Goal: Task Accomplishment & Management: Manage account settings

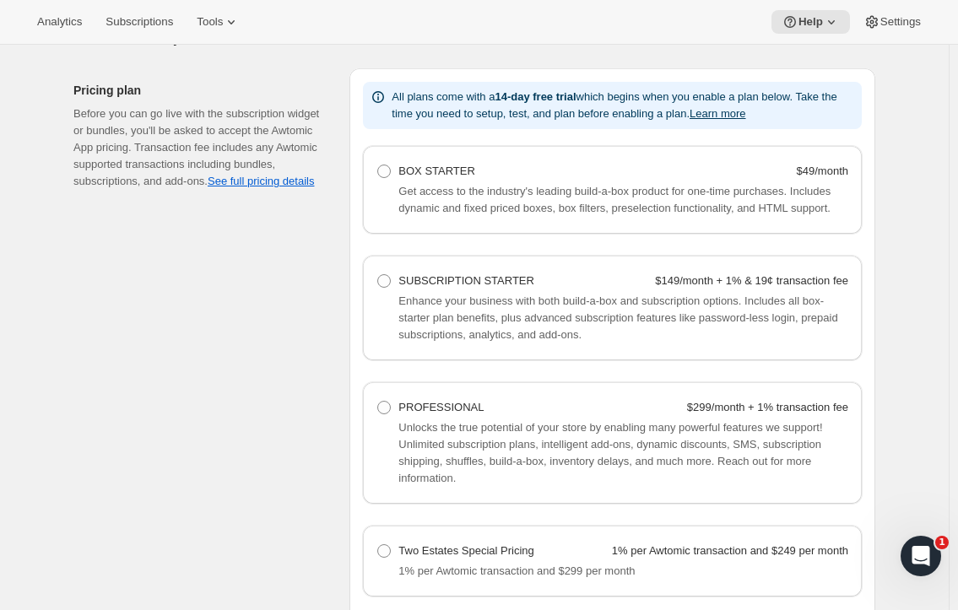
scroll to position [1229, 0]
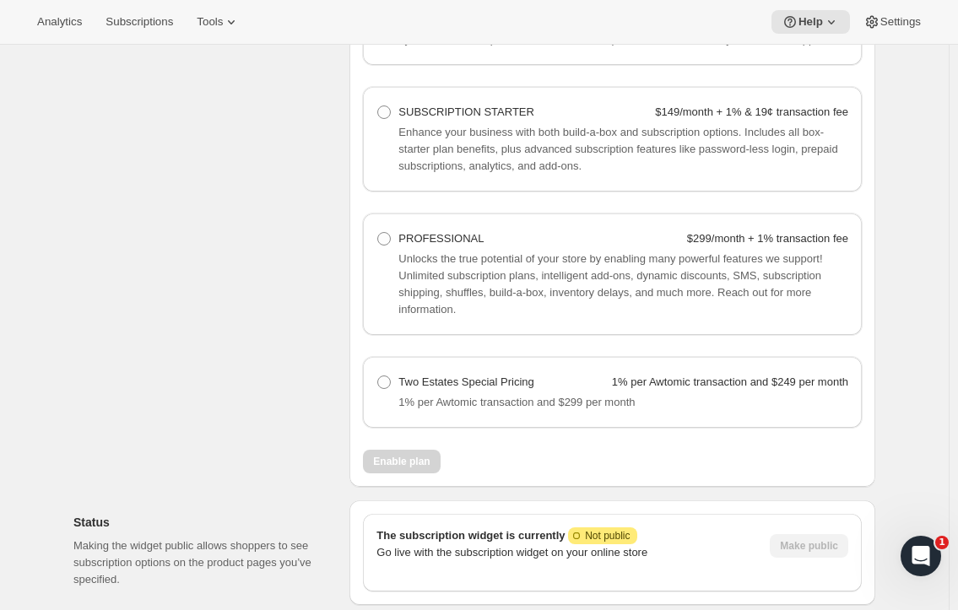
drag, startPoint x: 389, startPoint y: 381, endPoint x: 375, endPoint y: 408, distance: 30.2
click at [389, 381] on span at bounding box center [384, 382] width 14 height 14
click at [378, 376] on Pricing "Two Estates Special Pricing 1% per Awtomic transaction and $249 per month" at bounding box center [377, 375] width 1 height 1
radio Pricing "true"
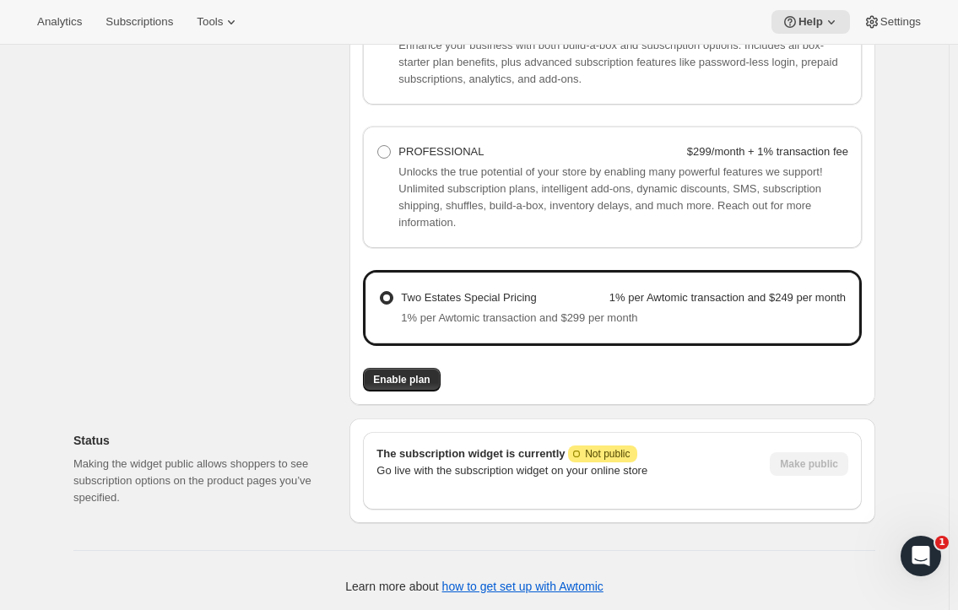
scroll to position [1318, 0]
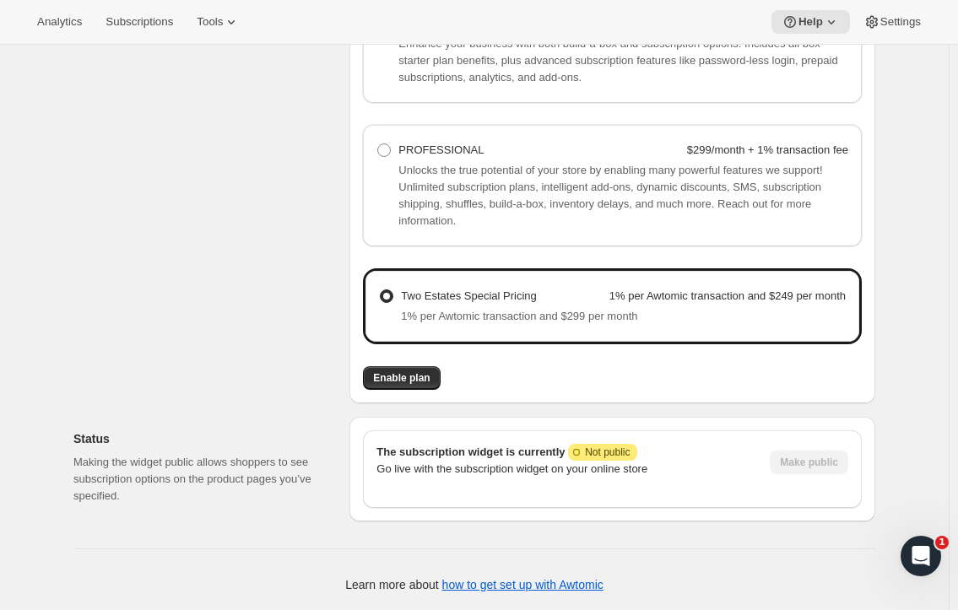
click at [408, 369] on button "Enable plan" at bounding box center [401, 378] width 77 height 24
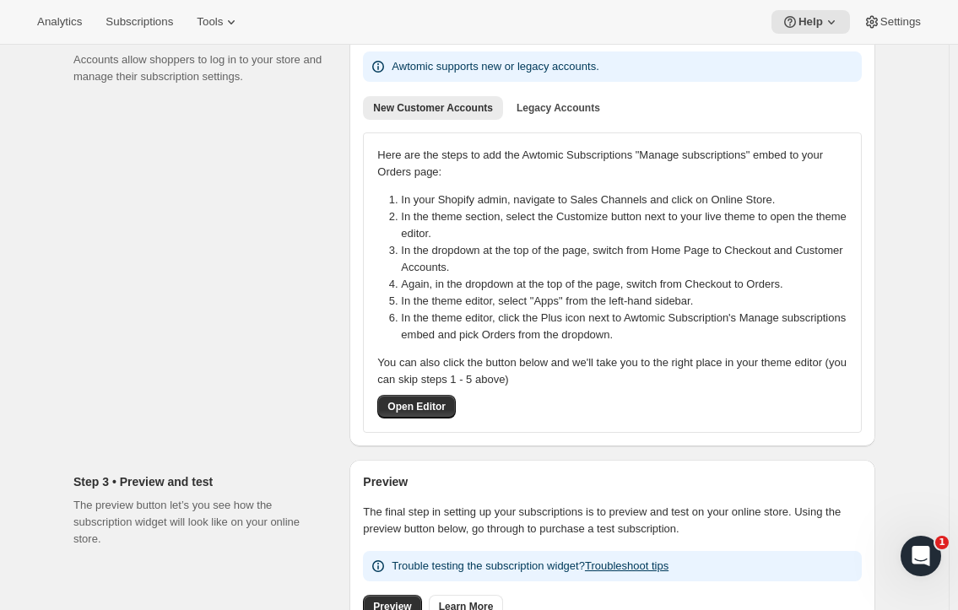
scroll to position [253, 0]
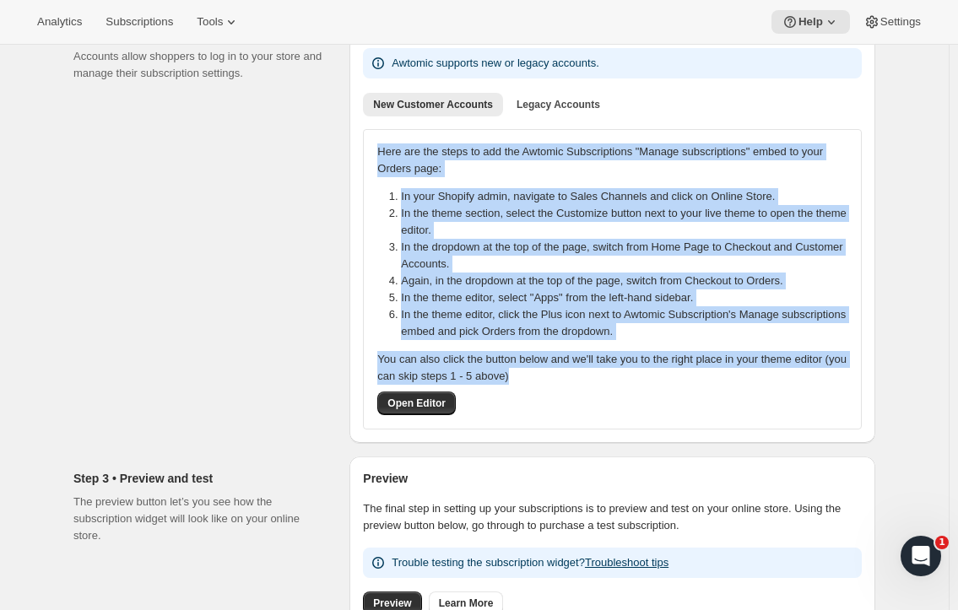
drag, startPoint x: 549, startPoint y: 375, endPoint x: 363, endPoint y: 157, distance: 287.3
click at [363, 157] on div "Account settings. Awtomic supports new or legacy accounts. New Customer Account…" at bounding box center [612, 227] width 526 height 432
copy div "Here are the steps to add the Awtomic Subscriptions "Manage subscriptions" embe…"
drag, startPoint x: 818, startPoint y: 409, endPoint x: 812, endPoint y: 402, distance: 9.6
click at [818, 409] on div "You can also click the button below and we'll take you to the right place in yo…" at bounding box center [612, 383] width 470 height 64
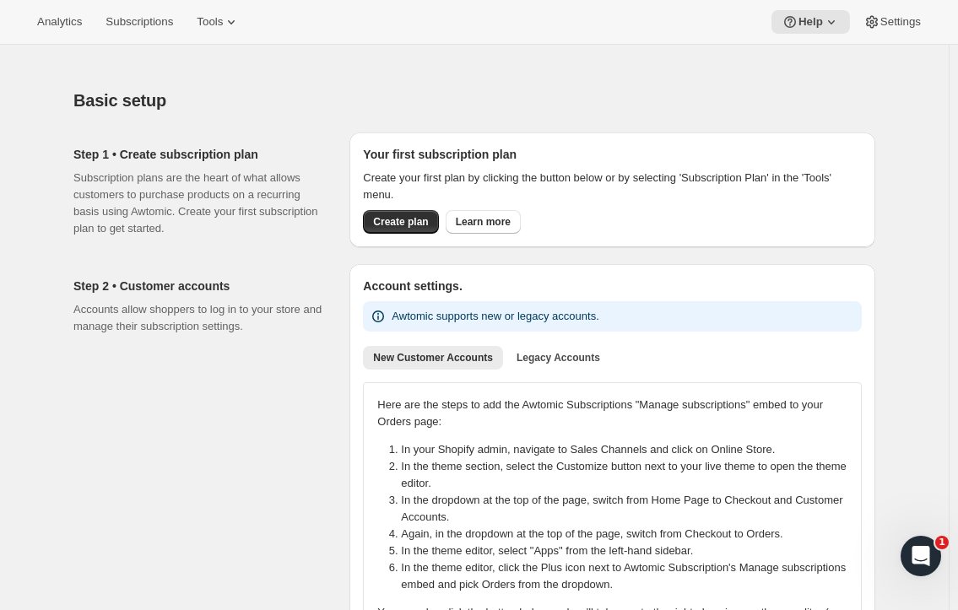
scroll to position [0, 0]
drag, startPoint x: 580, startPoint y: 363, endPoint x: 367, endPoint y: 88, distance: 347.7
click at [367, 88] on div "Basic setup. This page is ready Basic setup" at bounding box center [474, 100] width 802 height 64
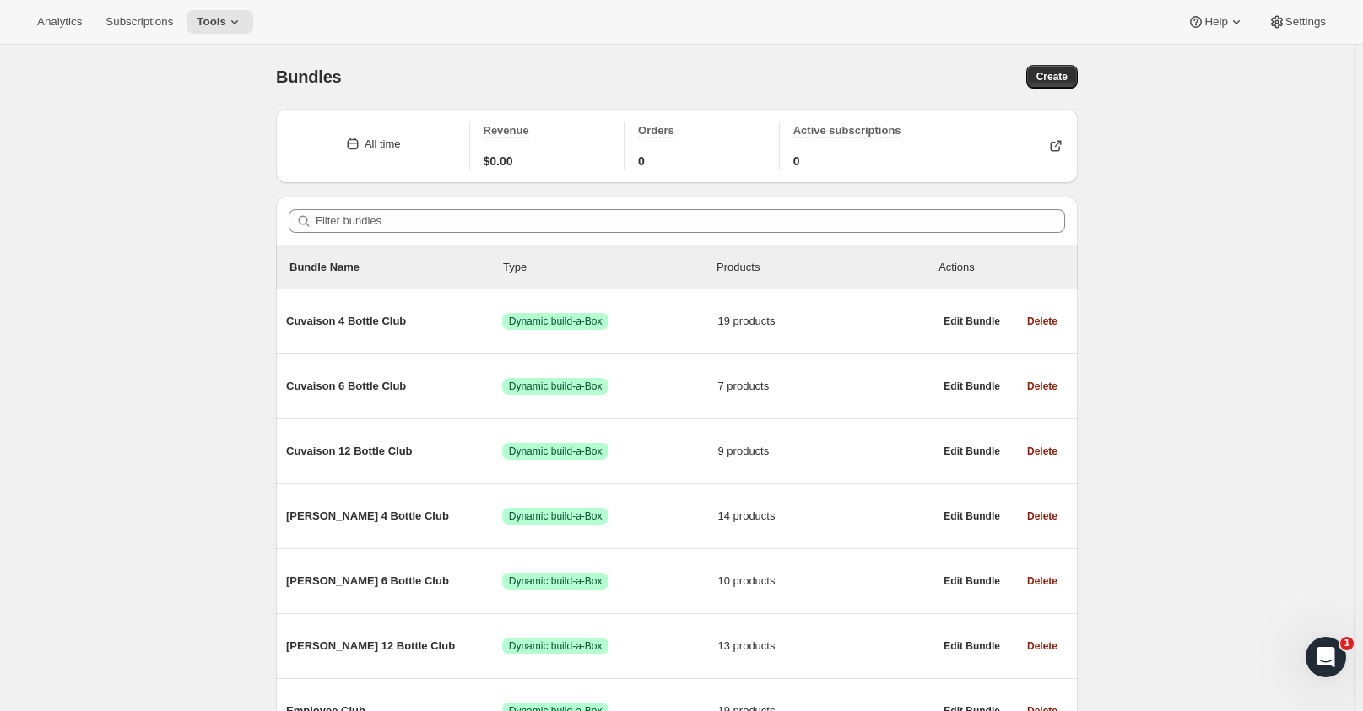
click at [354, 324] on span "Cuvaison 4 Bottle Club" at bounding box center [394, 321] width 216 height 17
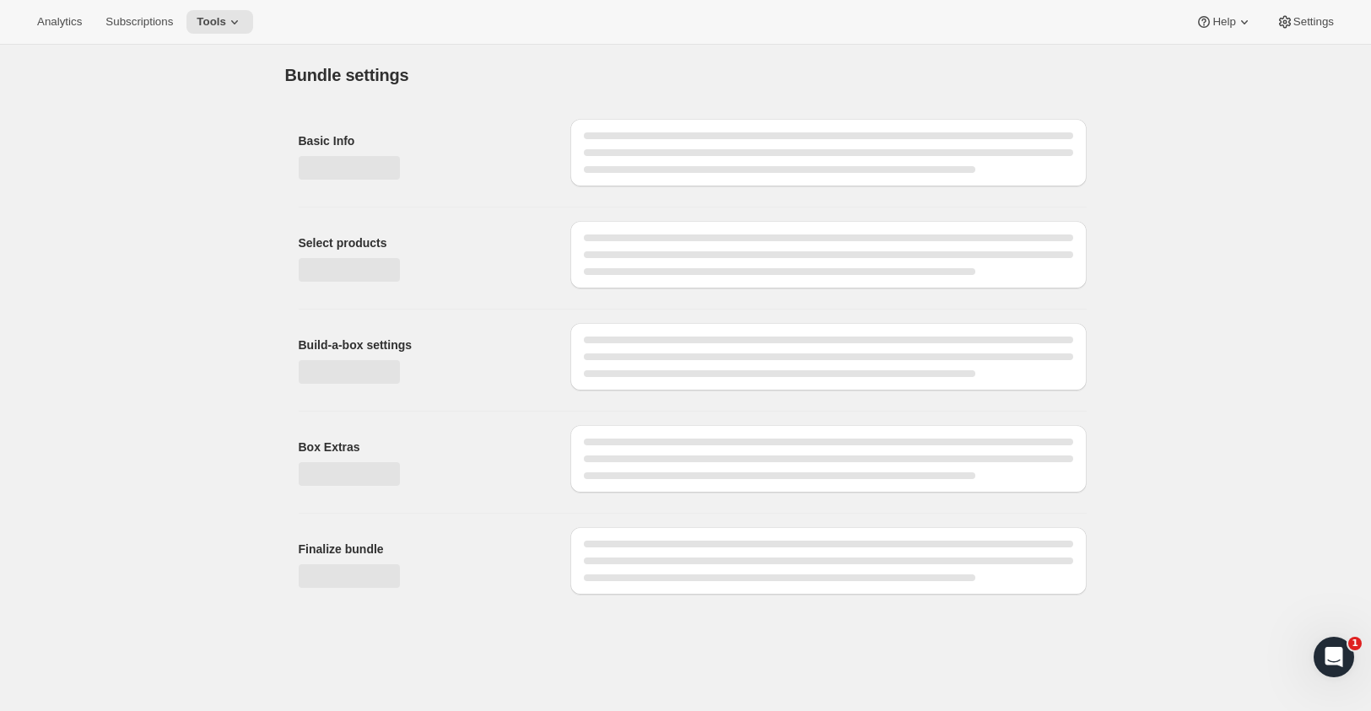
type input "Cuvaison 4 Bottle Club"
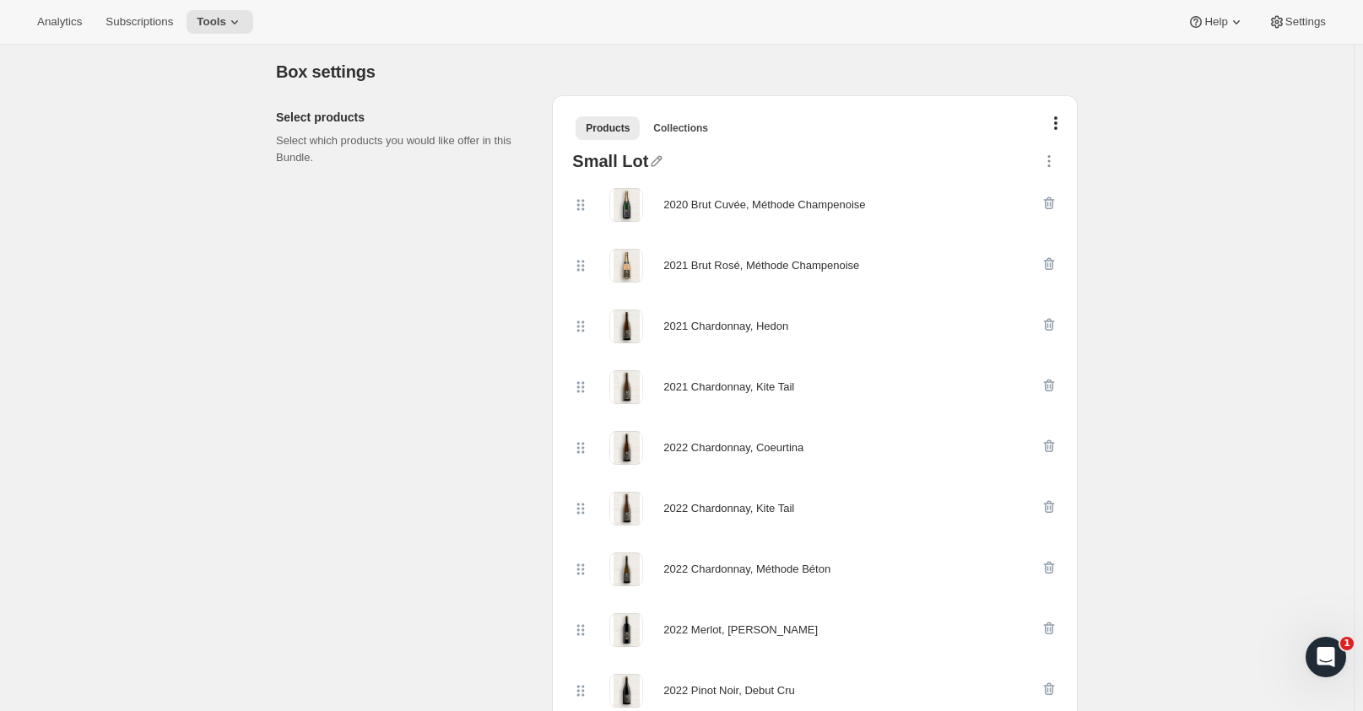
scroll to position [169, 0]
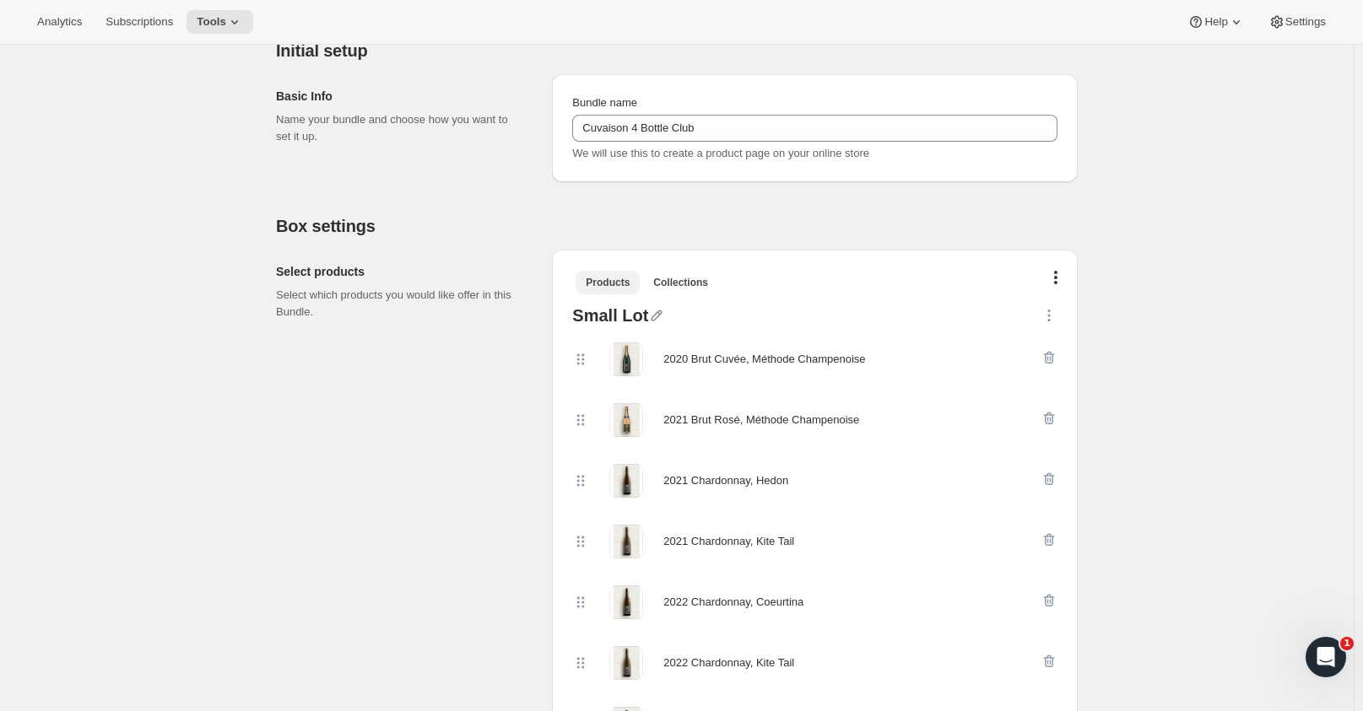
click at [669, 287] on span "Collections" at bounding box center [680, 283] width 55 height 14
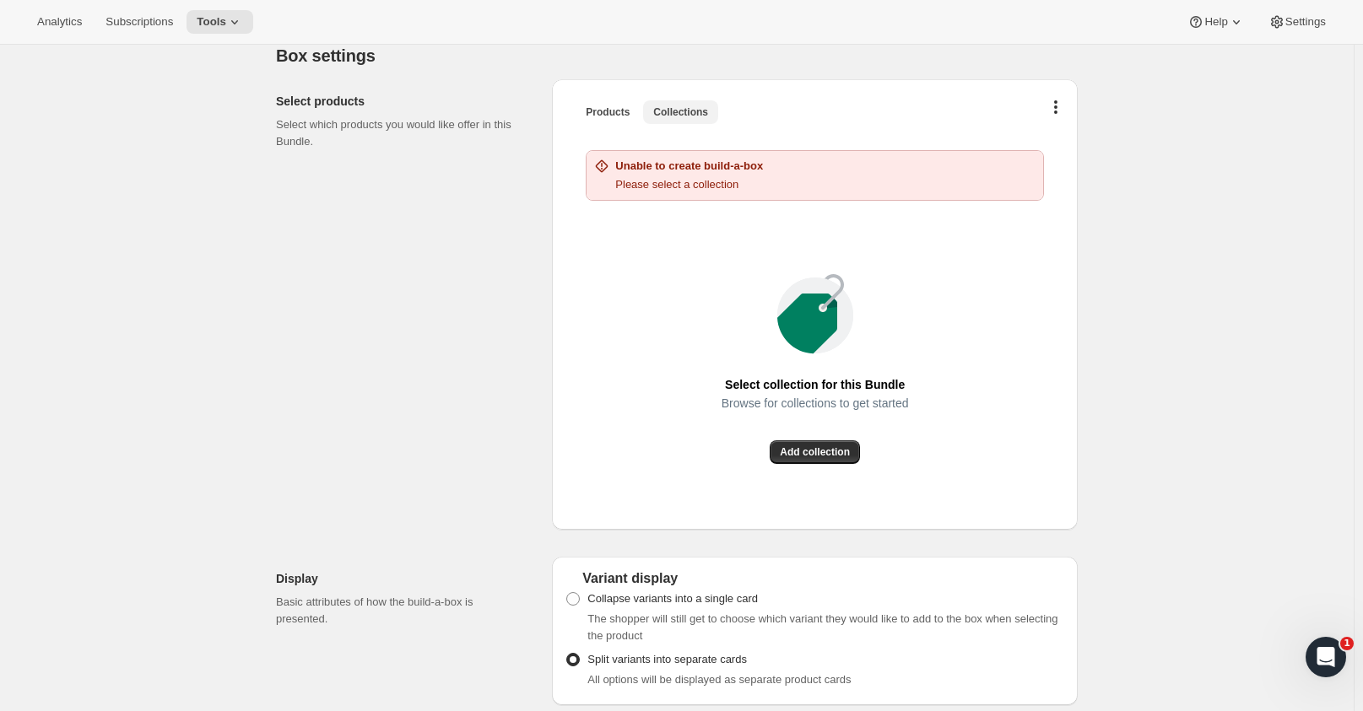
scroll to position [338, 0]
click at [809, 455] on span "Add collection" at bounding box center [815, 454] width 70 height 14
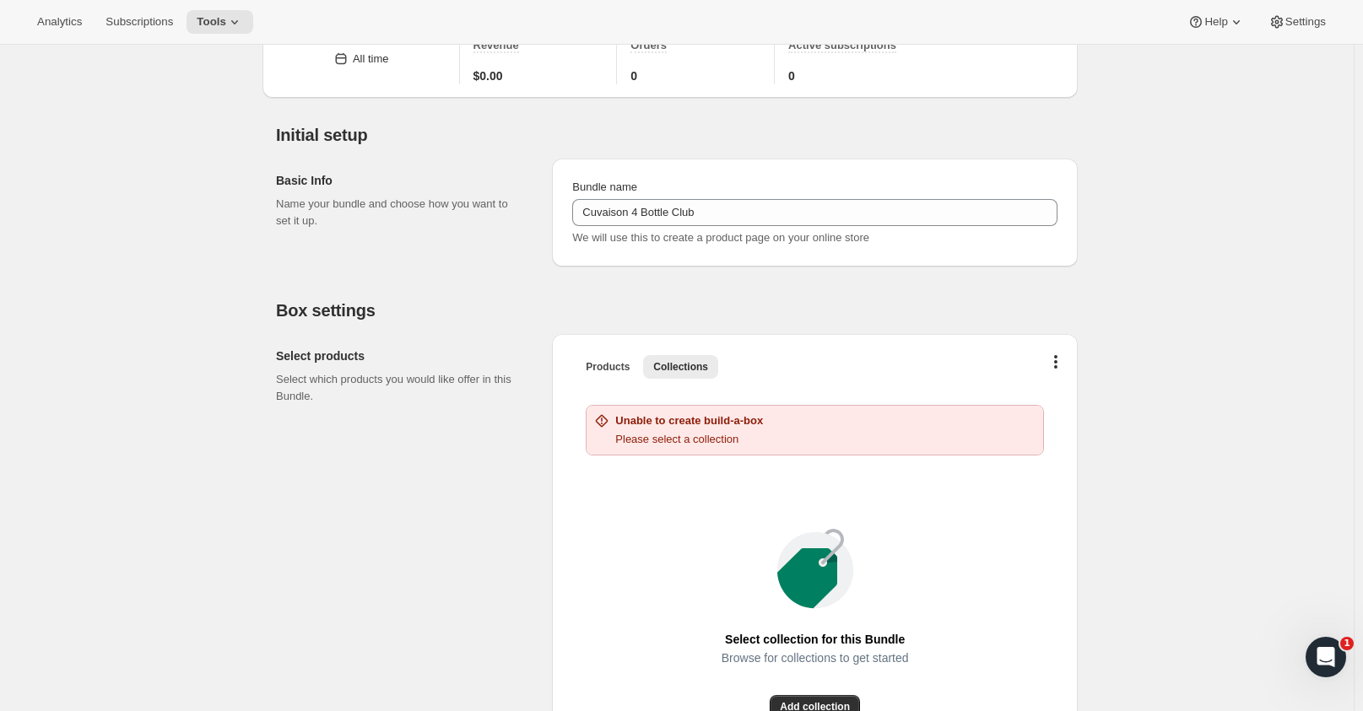
scroll to position [0, 0]
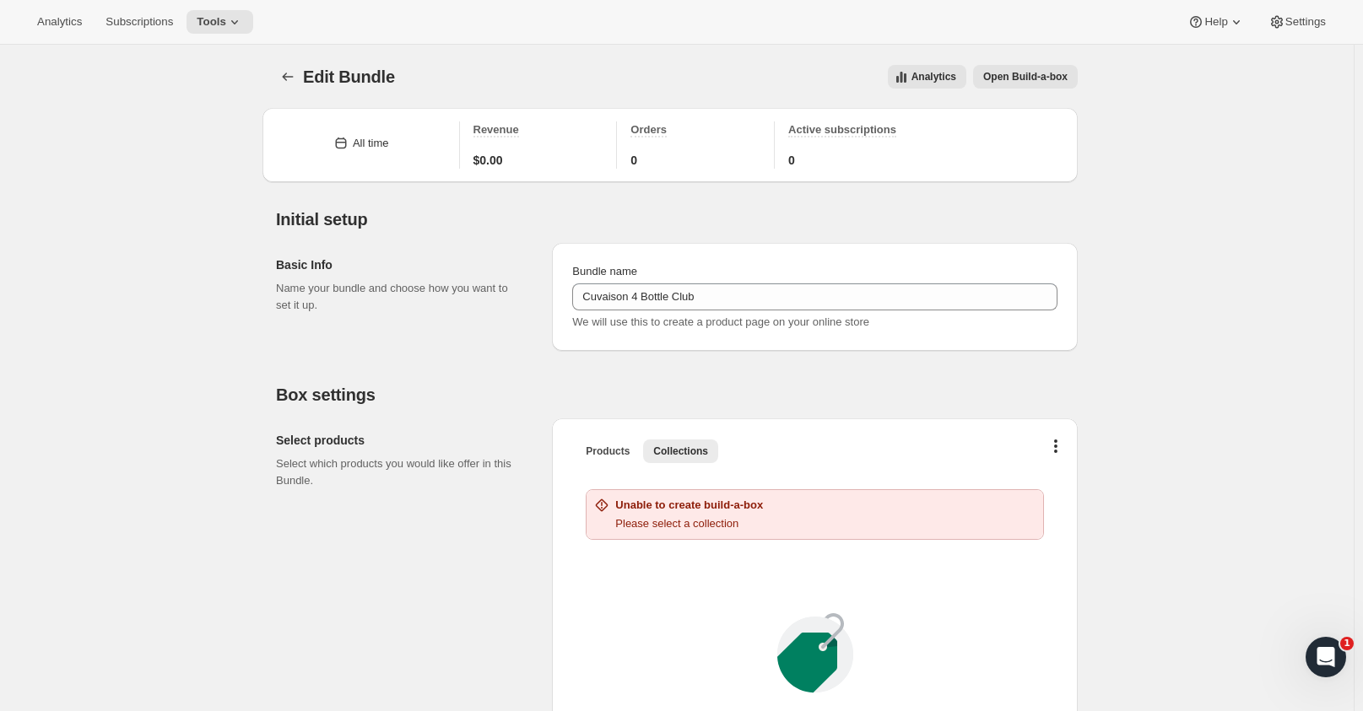
click at [601, 455] on span "Products" at bounding box center [608, 452] width 44 height 14
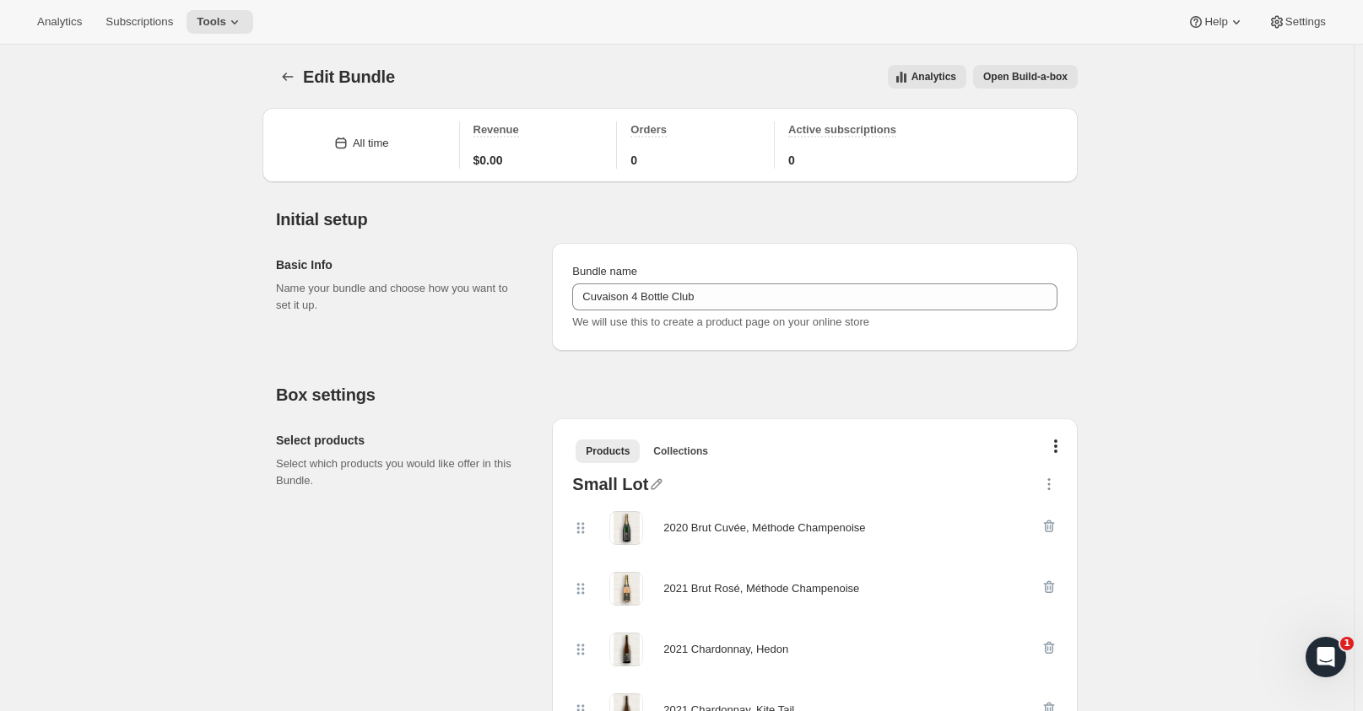
click at [626, 527] on span at bounding box center [626, 528] width 34 height 34
click at [690, 532] on div "2020 Brut Cuvée, Méthode Champenoise" at bounding box center [764, 528] width 202 height 17
click at [654, 483] on icon "button" at bounding box center [656, 484] width 17 height 17
click at [754, 487] on div at bounding box center [844, 487] width 392 height 22
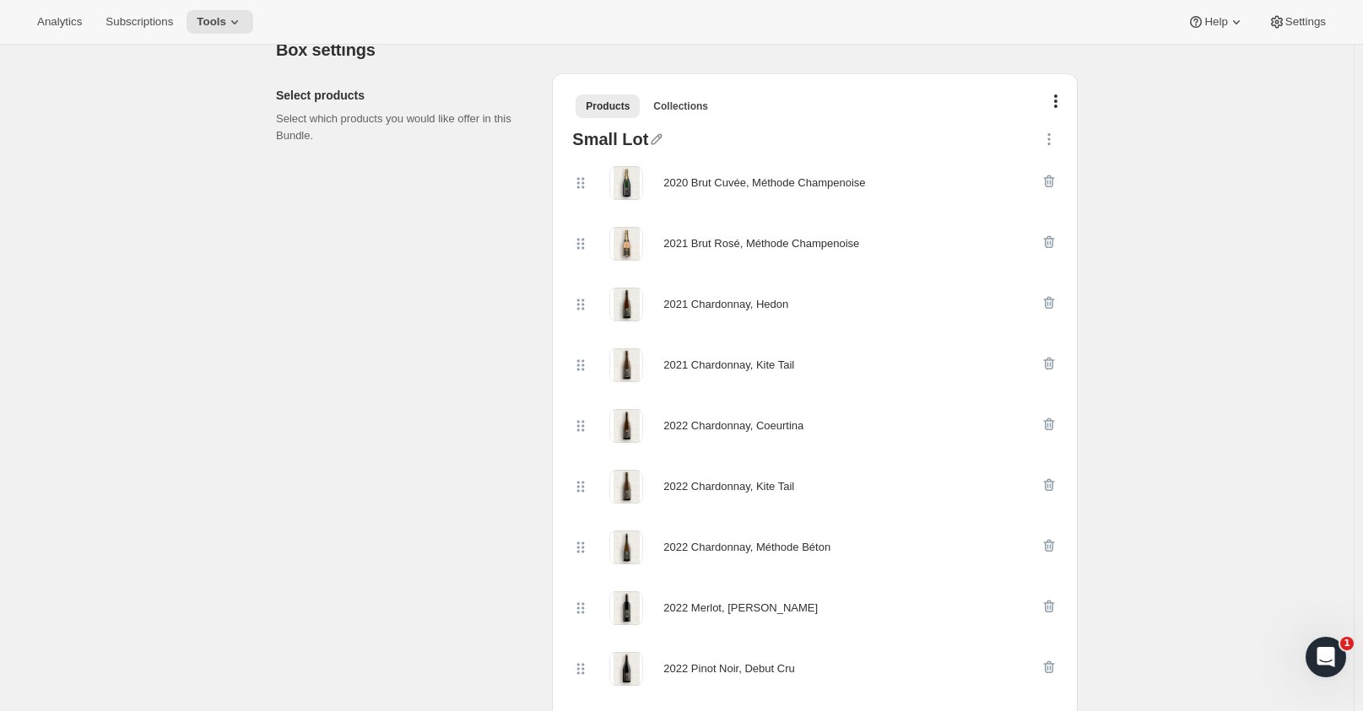
scroll to position [422, 0]
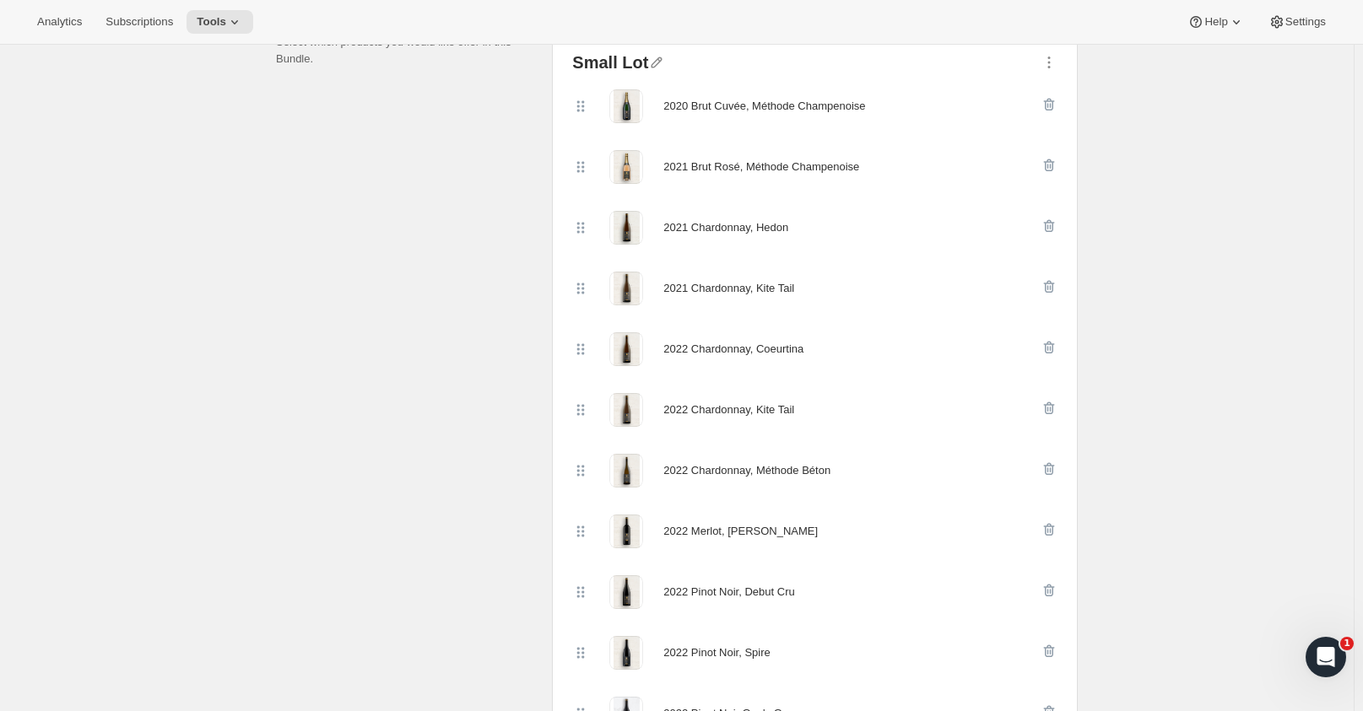
click at [581, 413] on icon at bounding box center [580, 410] width 17 height 17
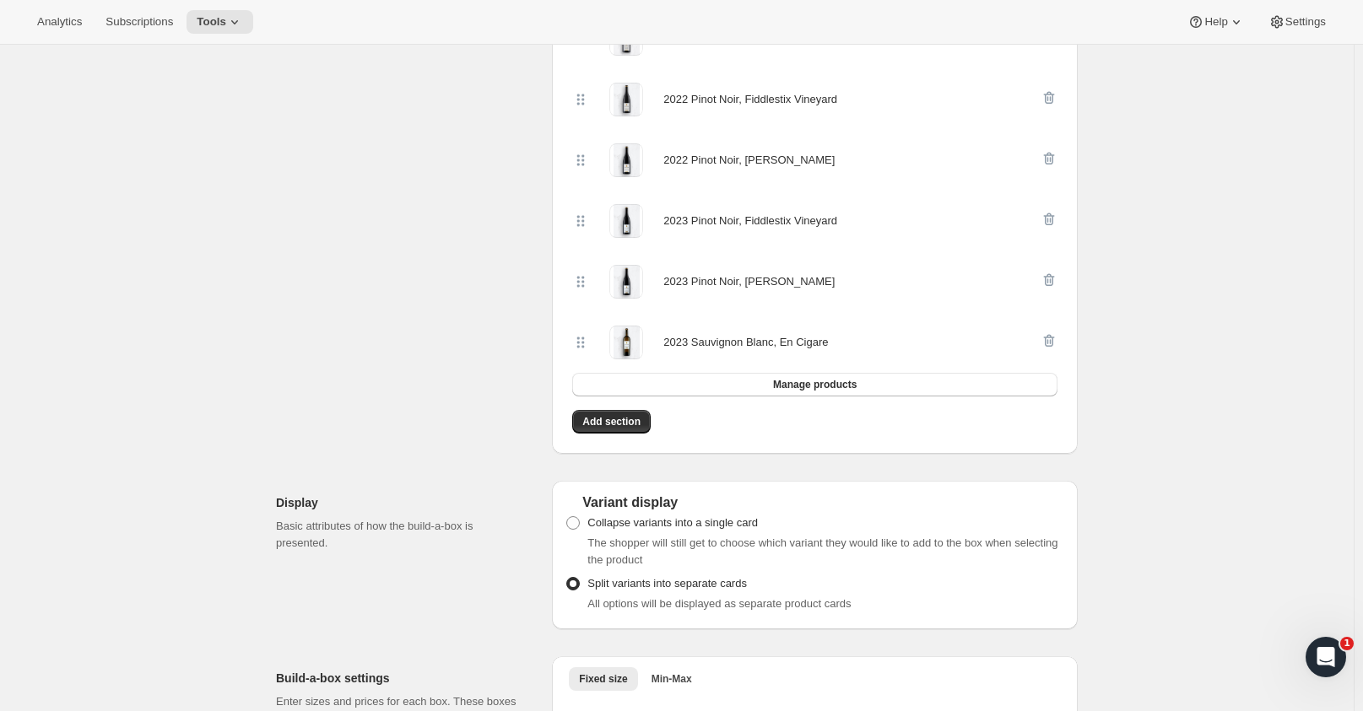
scroll to position [1434, 0]
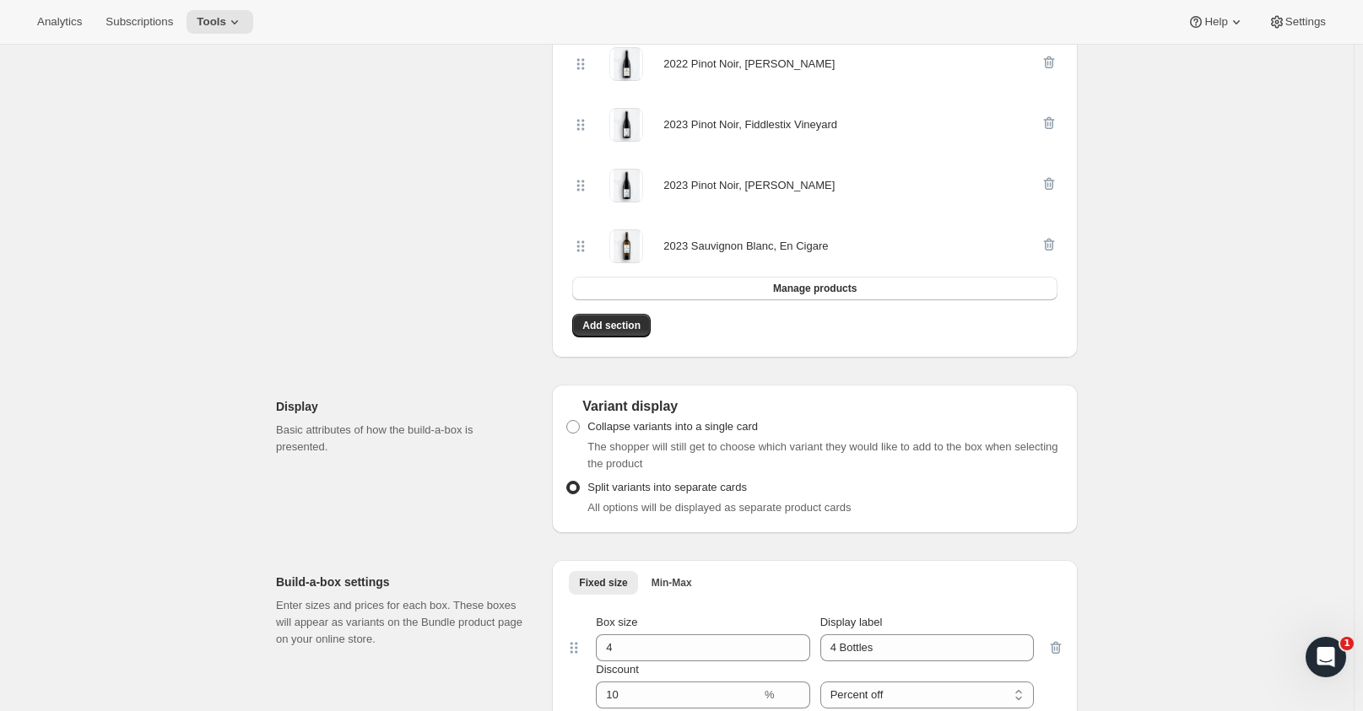
click at [622, 325] on span "Add section" at bounding box center [611, 326] width 58 height 14
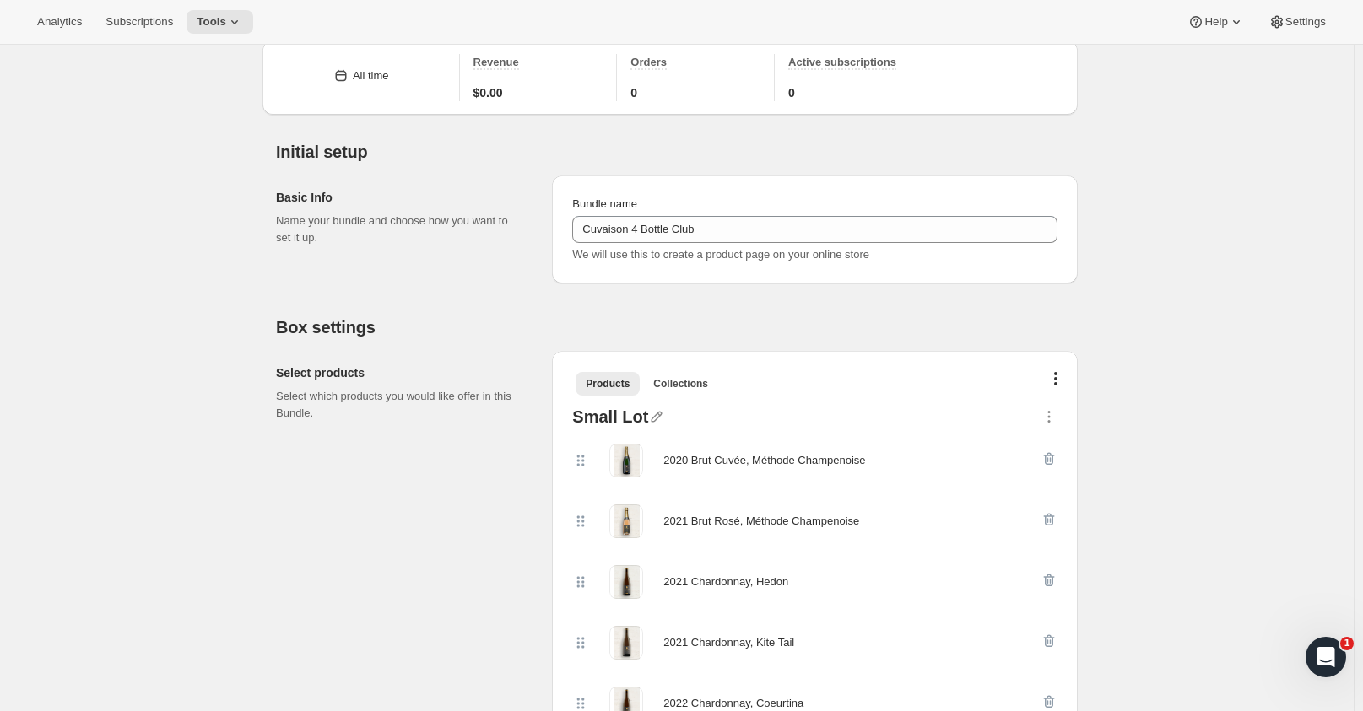
scroll to position [0, 0]
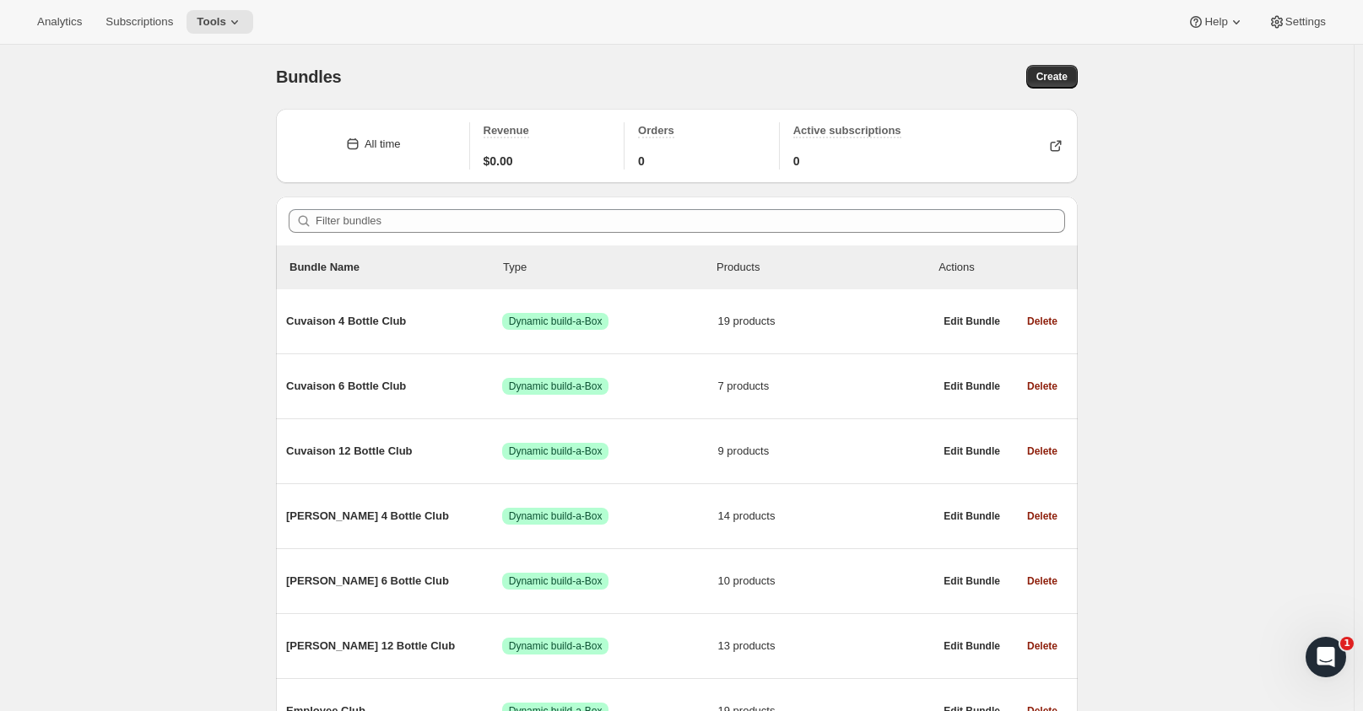
click at [354, 392] on span "Cuvaison 6 Bottle Club" at bounding box center [394, 386] width 216 height 17
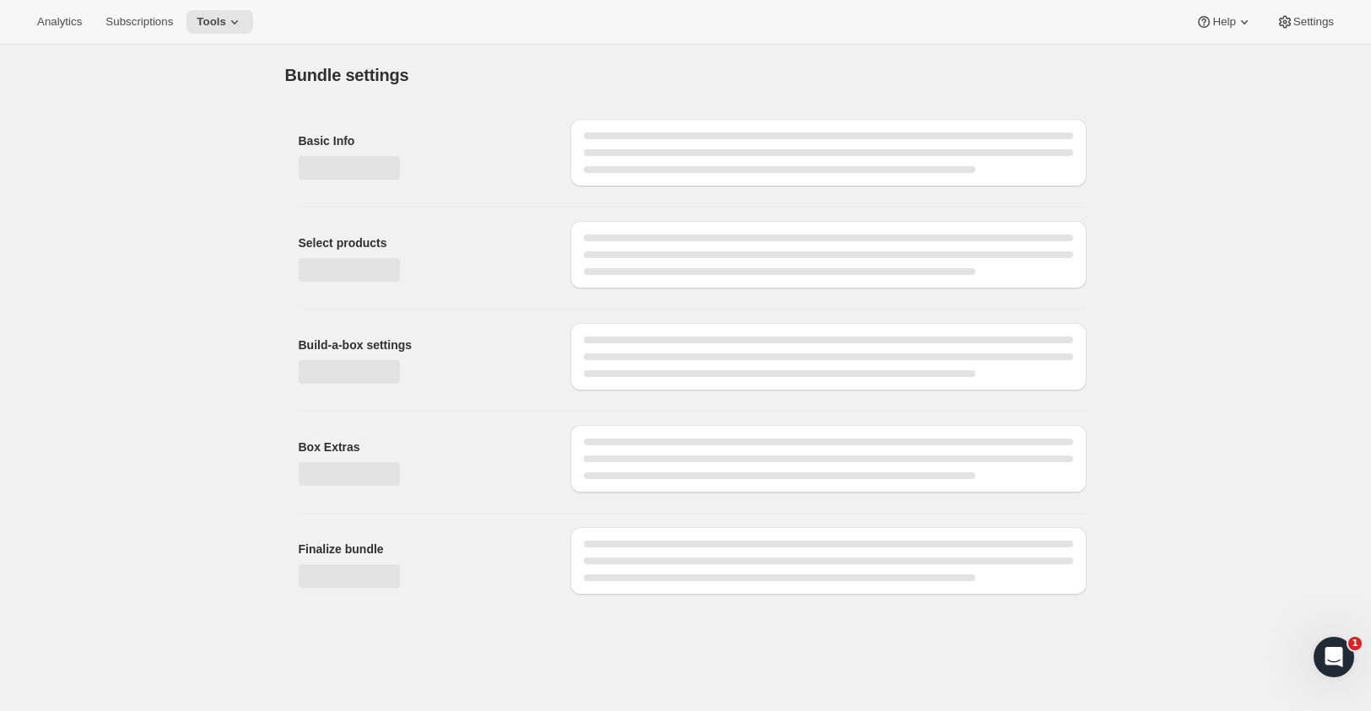
type input "Cuvaison 6 Bottle Club"
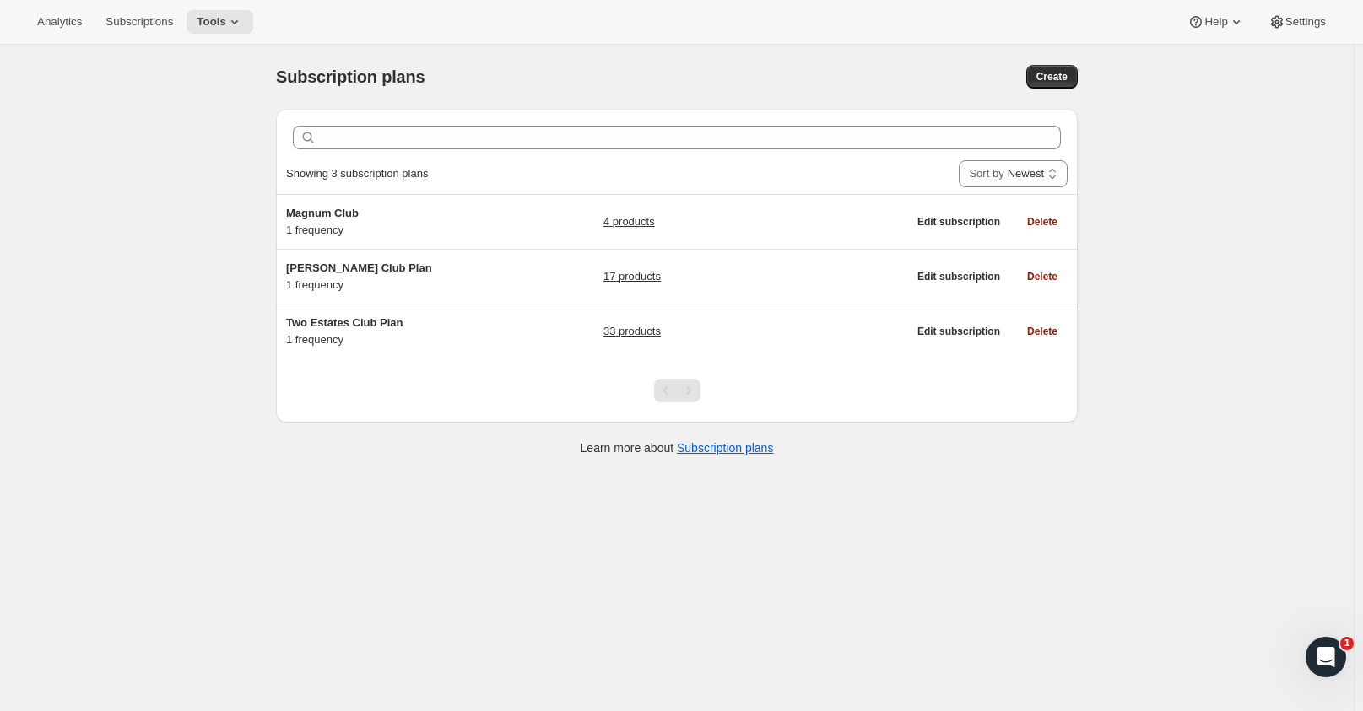
click at [155, 18] on span "Subscriptions" at bounding box center [139, 22] width 68 height 14
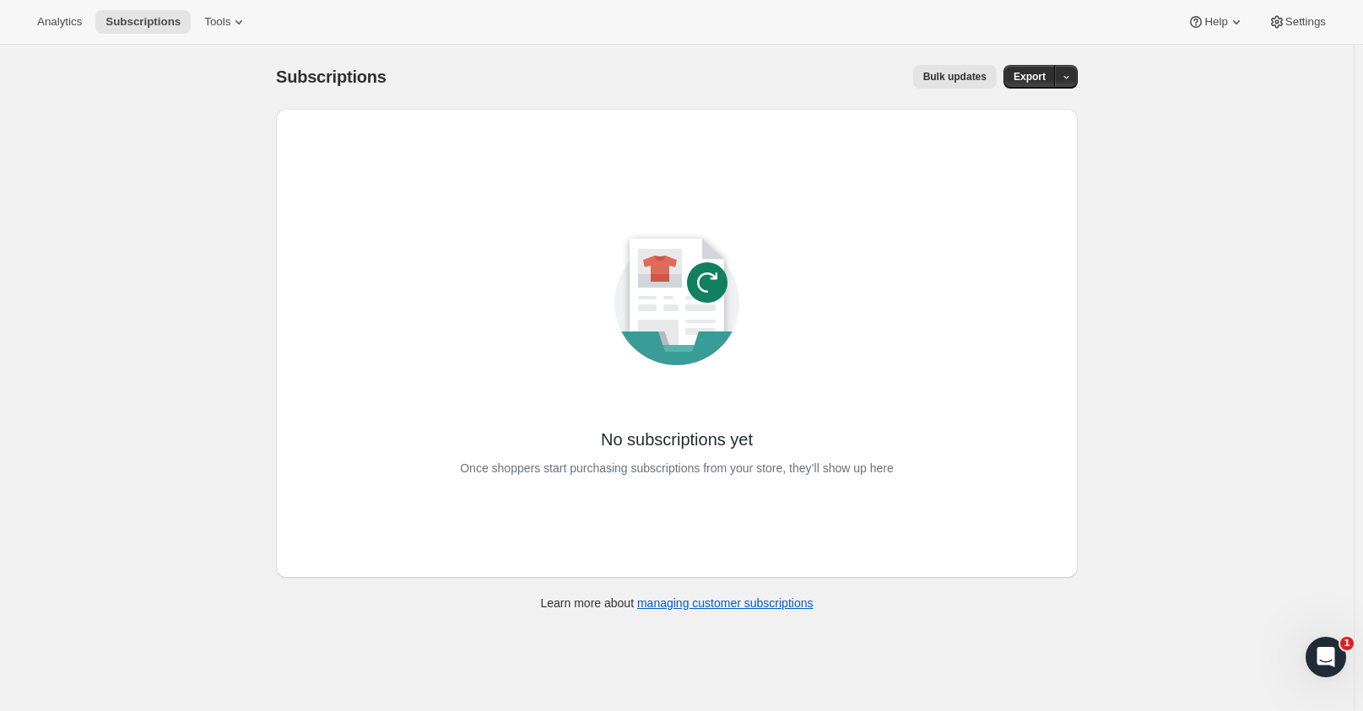
click at [58, 20] on span "Analytics" at bounding box center [59, 22] width 45 height 14
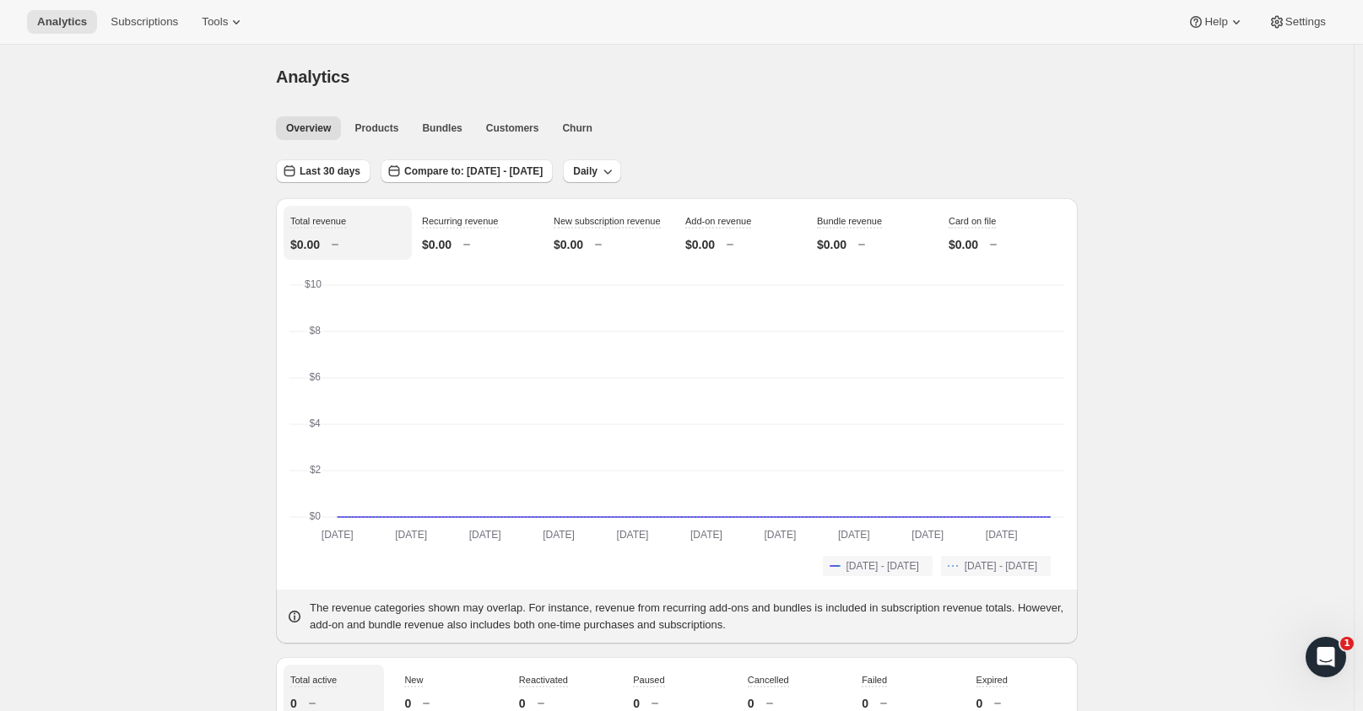
click at [204, 22] on span "Tools" at bounding box center [215, 22] width 26 height 14
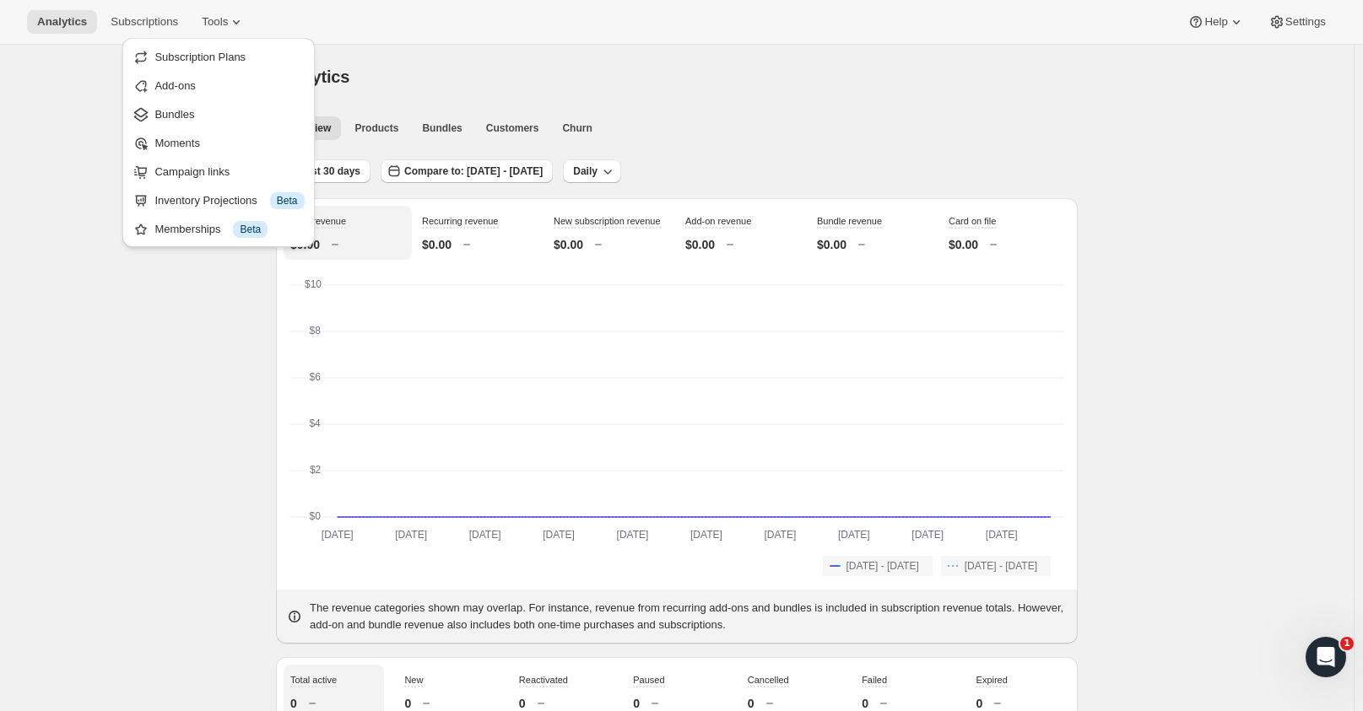
click at [170, 59] on span "Subscription Plans" at bounding box center [199, 57] width 91 height 13
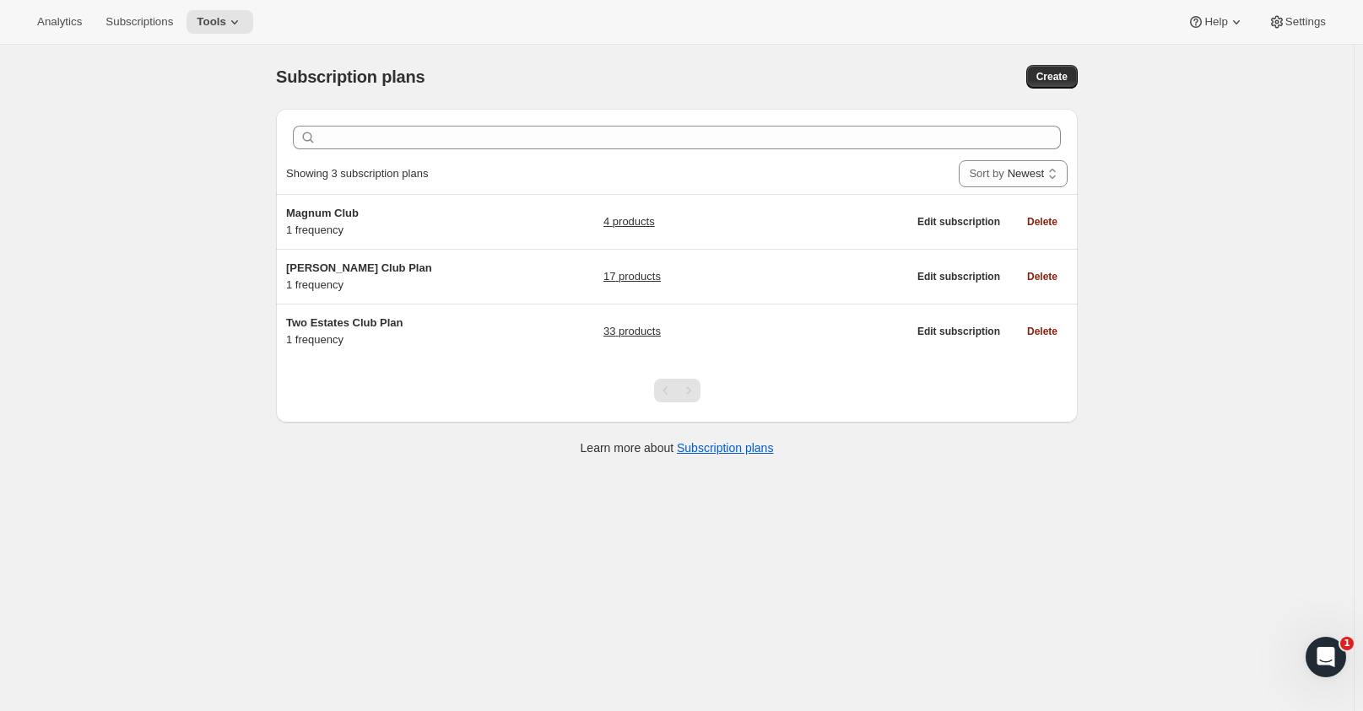
click at [125, 23] on span "Subscriptions" at bounding box center [139, 22] width 68 height 14
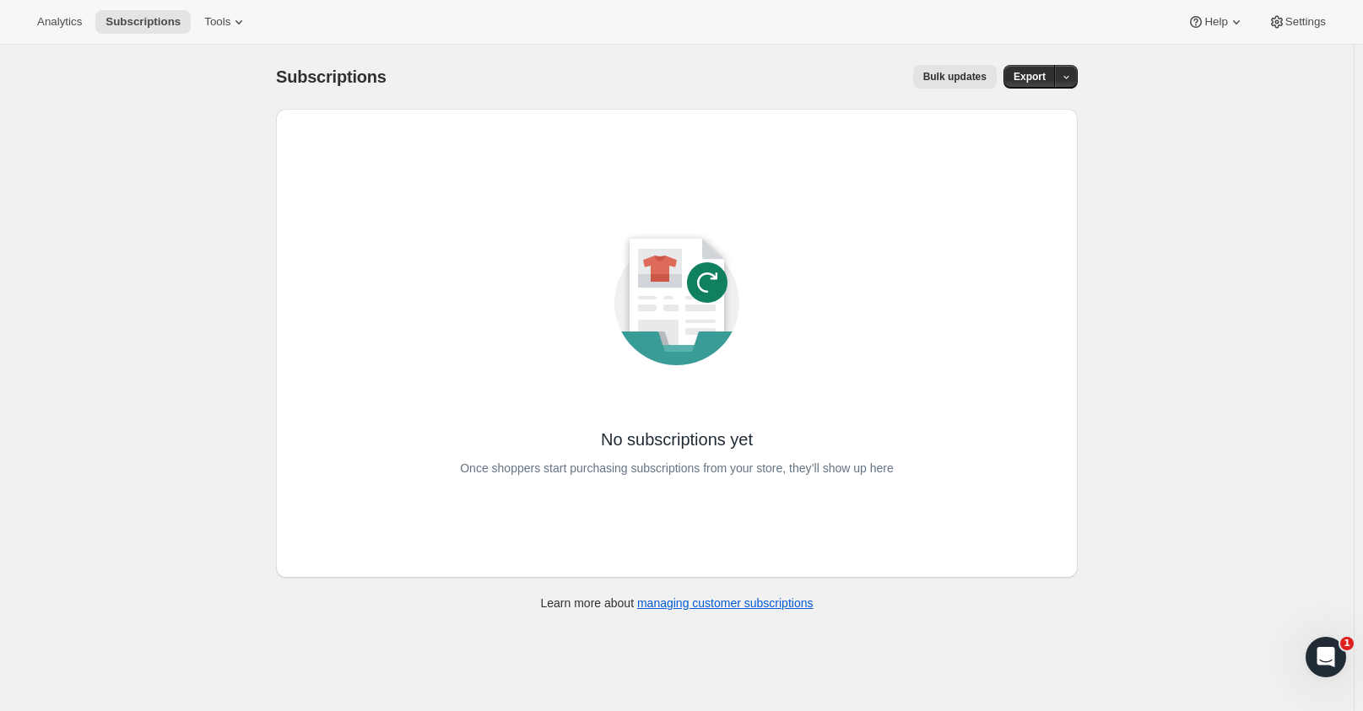
click at [226, 13] on button "Tools" at bounding box center [225, 22] width 63 height 24
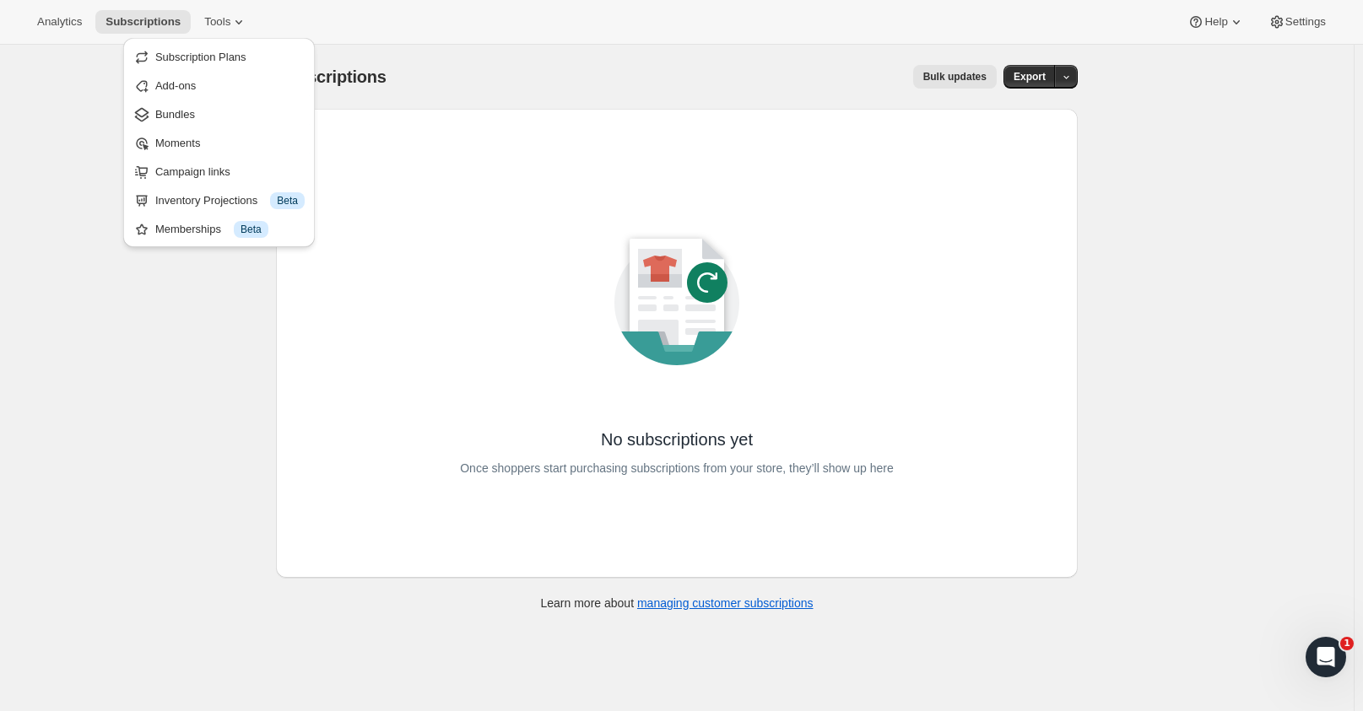
click at [225, 55] on span "Subscription Plans" at bounding box center [200, 57] width 91 height 13
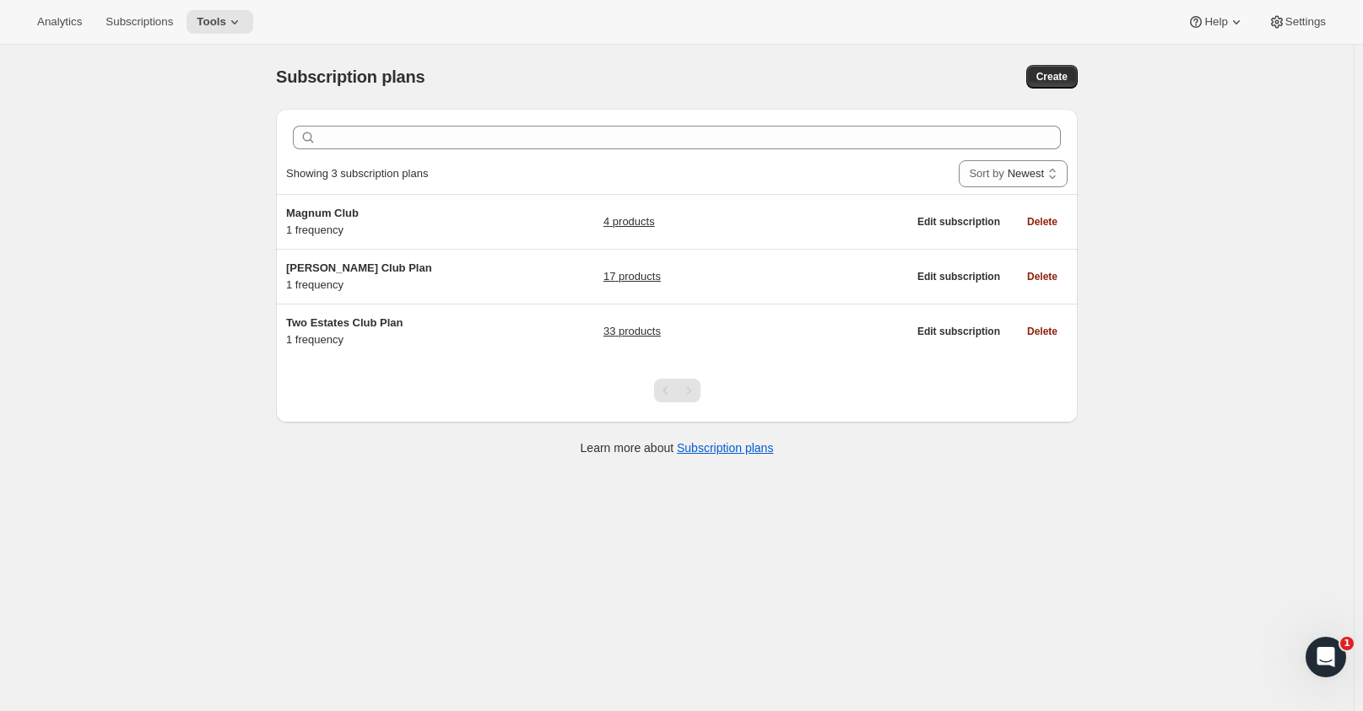
click at [214, 28] on span "Tools" at bounding box center [212, 22] width 30 height 14
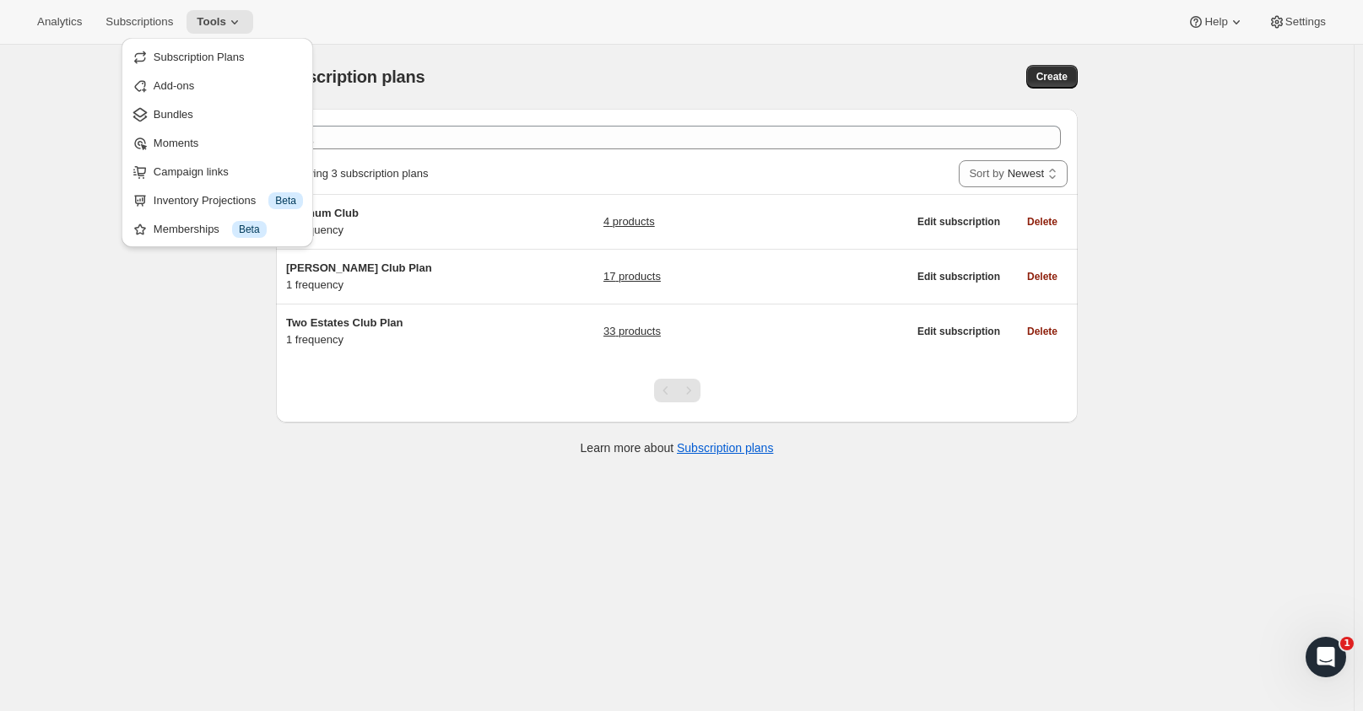
click at [203, 82] on span "Add-ons" at bounding box center [228, 86] width 149 height 17
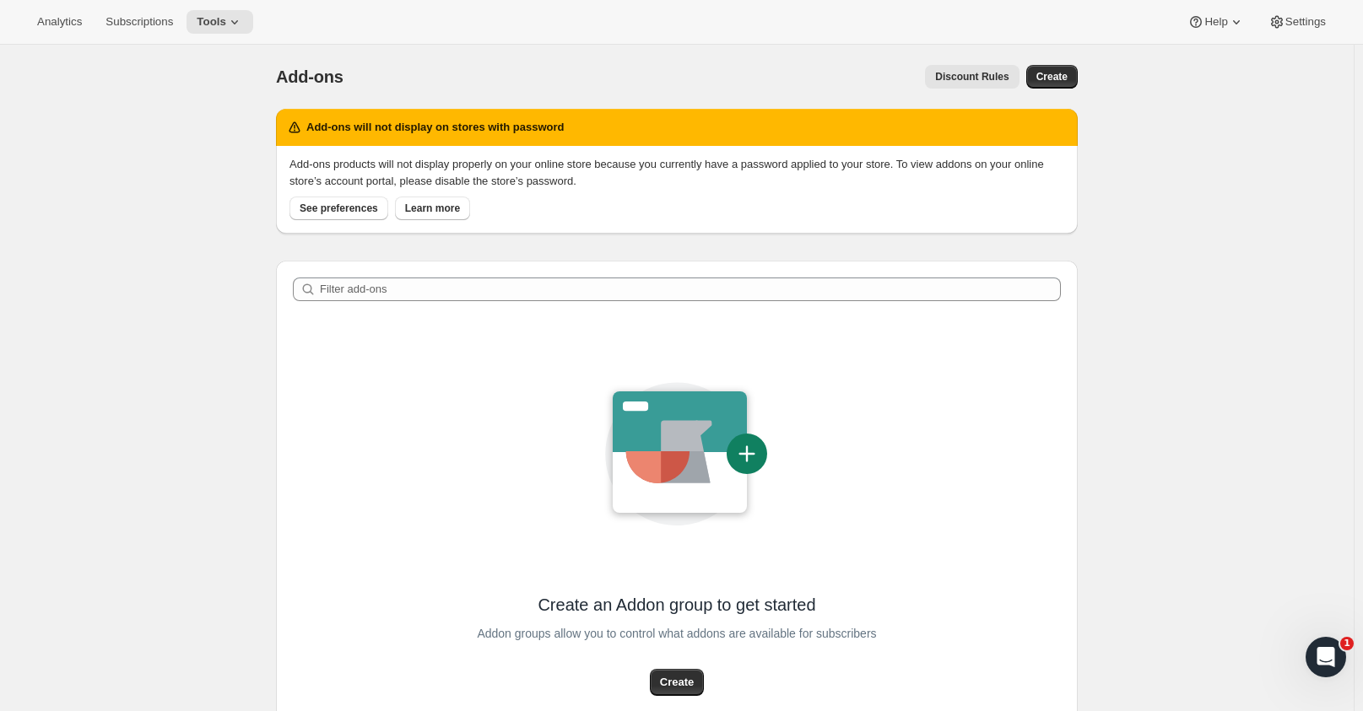
click at [226, 16] on icon at bounding box center [234, 22] width 17 height 17
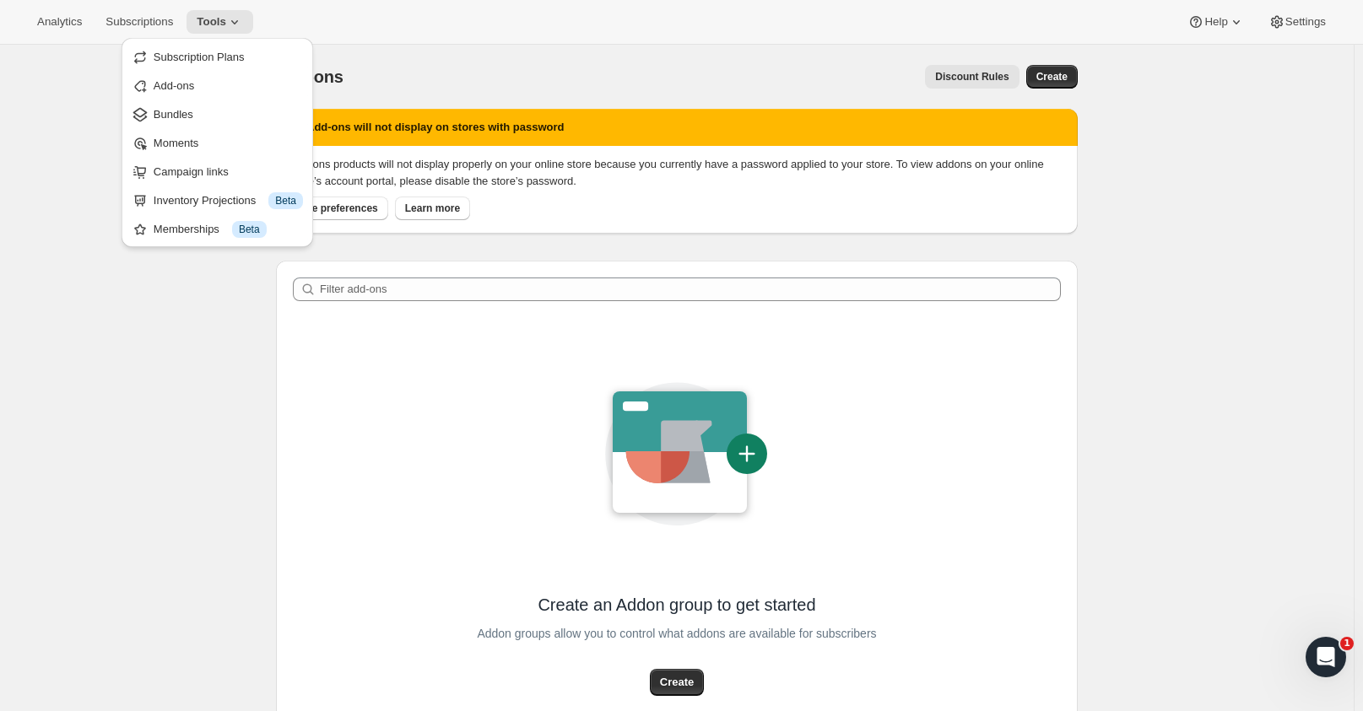
click at [176, 109] on span "Bundles" at bounding box center [174, 114] width 40 height 13
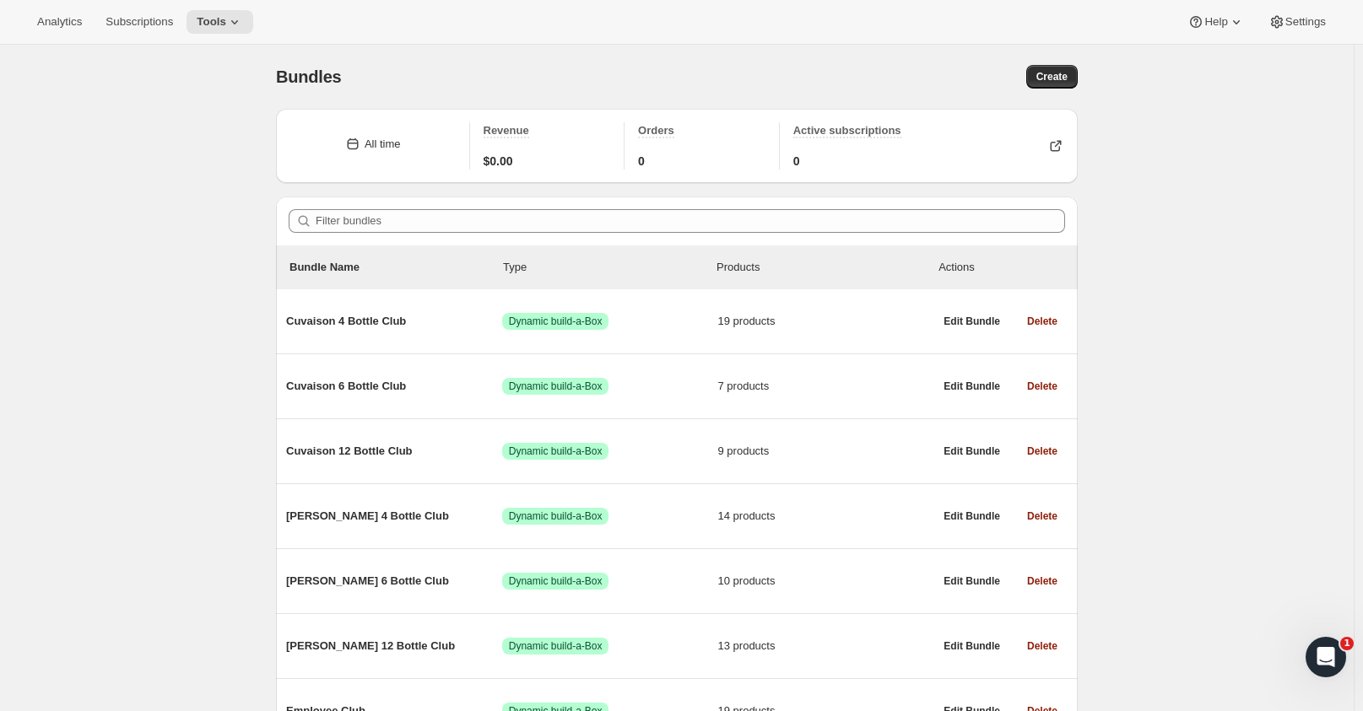
click at [982, 329] on button "Edit Bundle" at bounding box center [971, 322] width 77 height 24
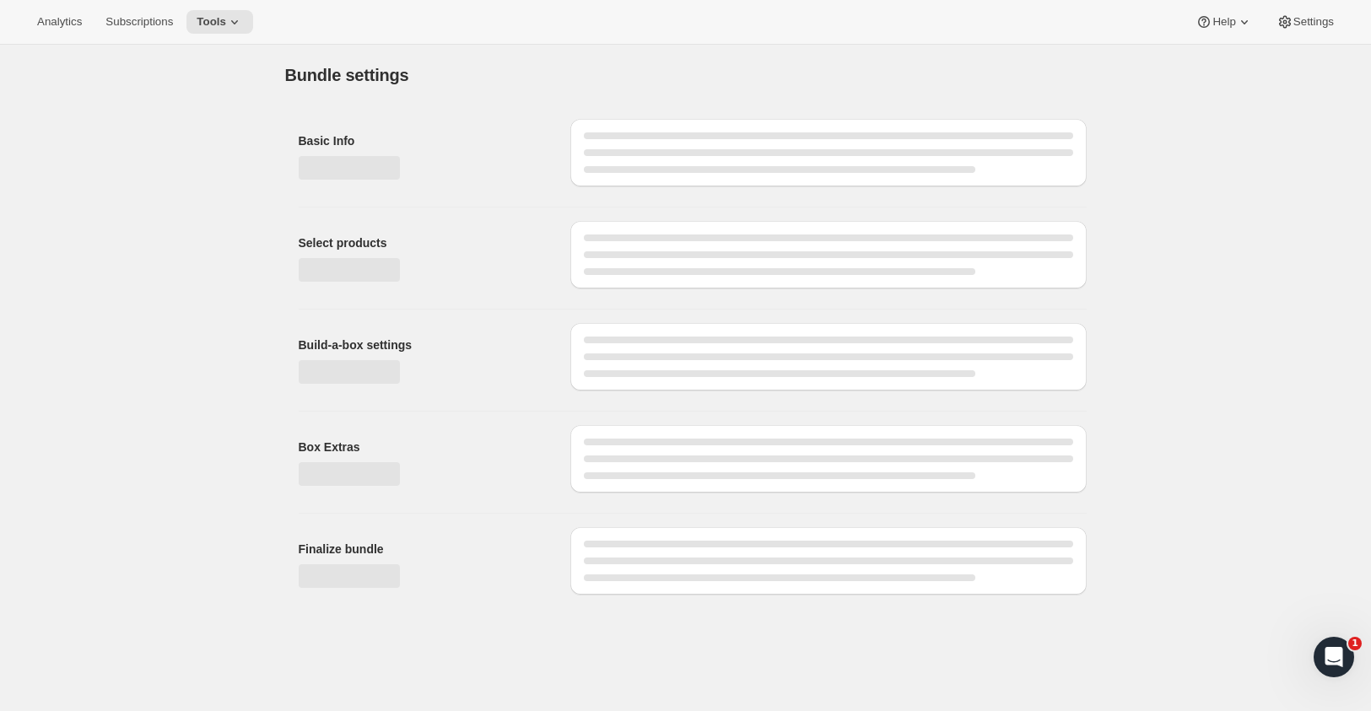
type input "Cuvaison 4 Bottle Club"
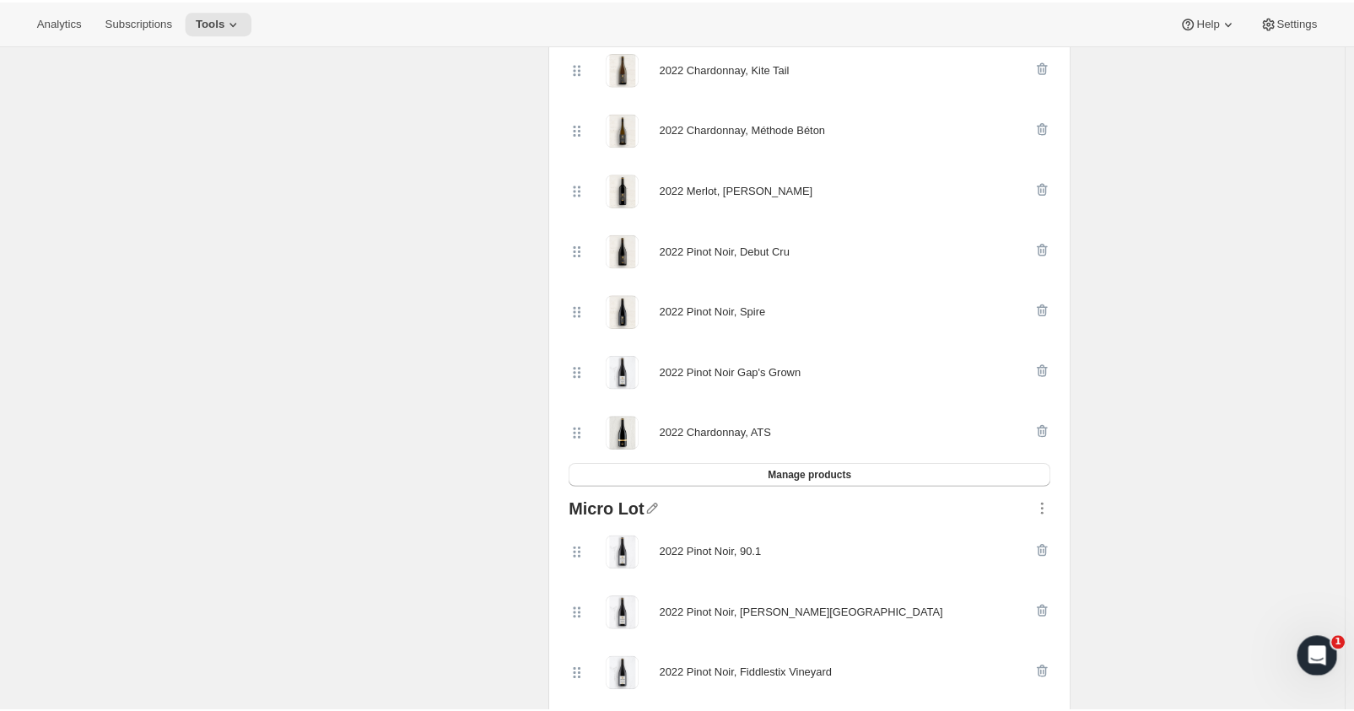
scroll to position [759, 0]
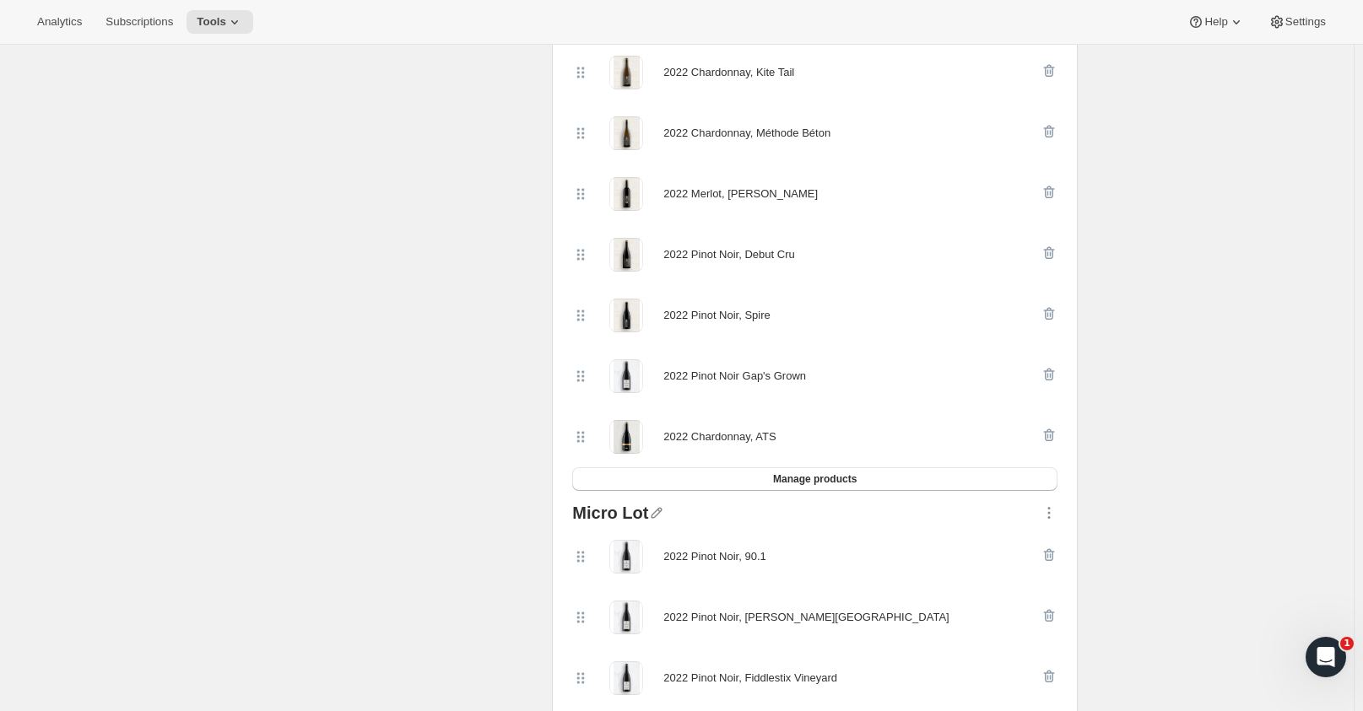
click at [208, 17] on span "Tools" at bounding box center [212, 22] width 30 height 14
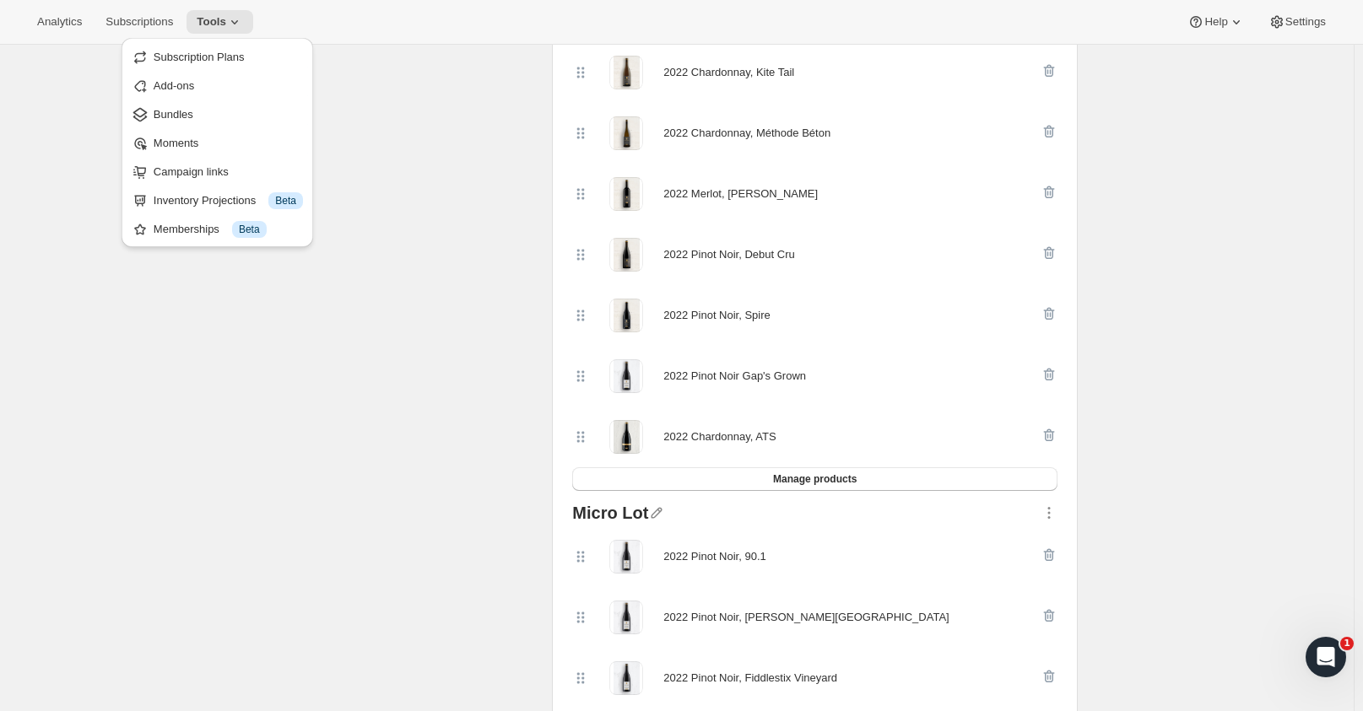
click at [208, 17] on span "Tools" at bounding box center [212, 22] width 30 height 14
